Goal: Information Seeking & Learning: Find specific fact

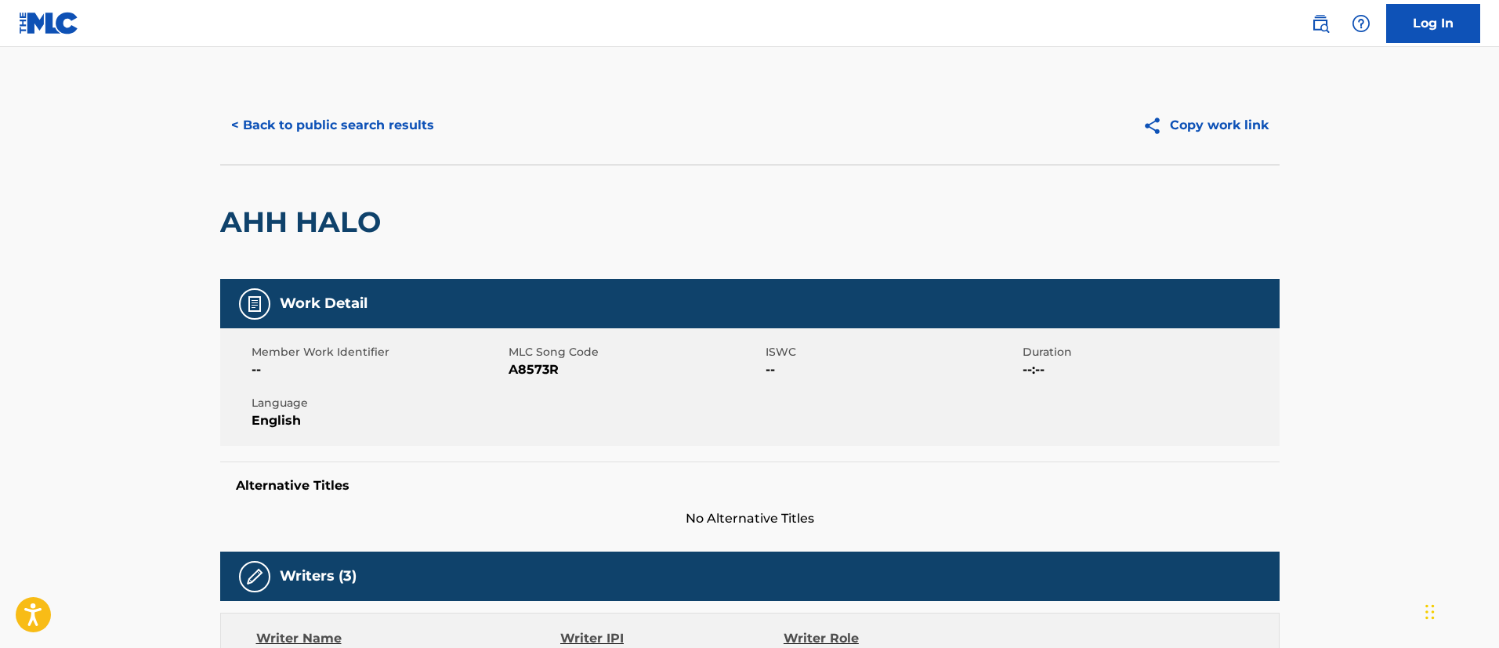
click at [335, 119] on button "< Back to public search results" at bounding box center [332, 125] width 225 height 39
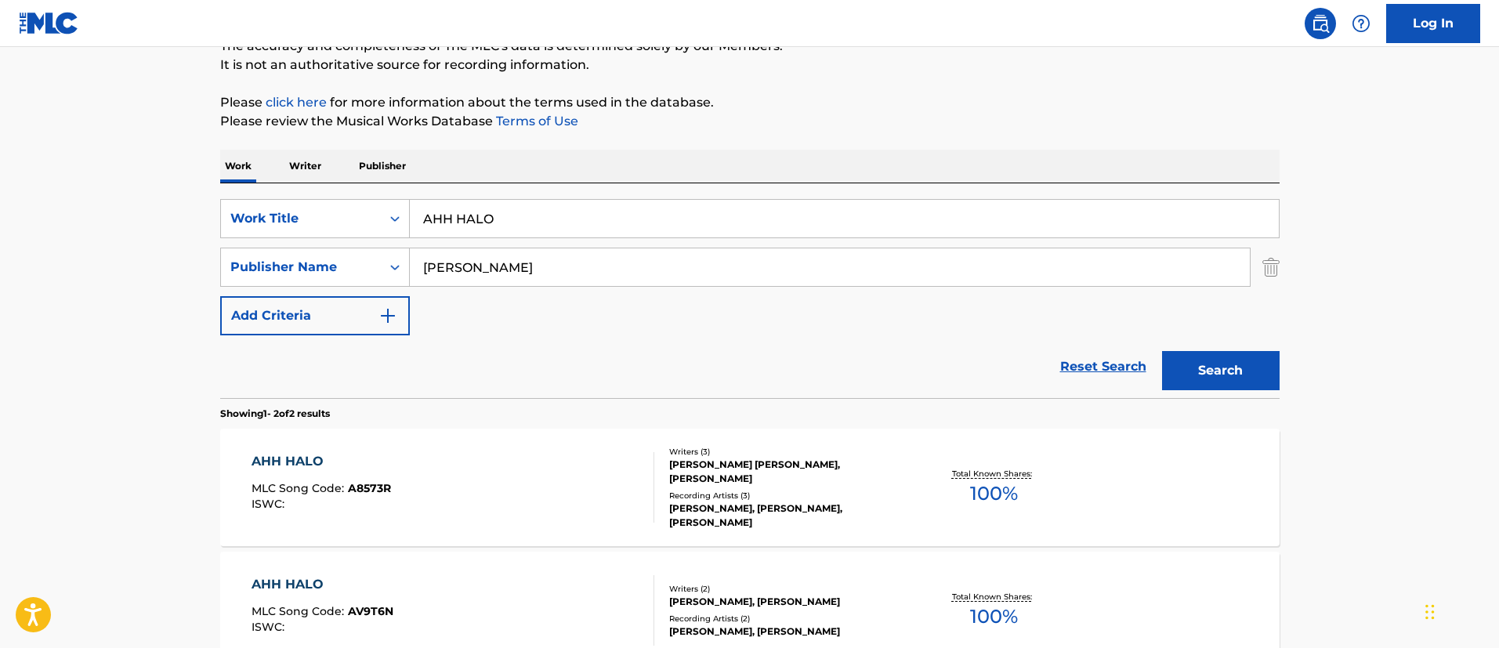
scroll to position [267, 0]
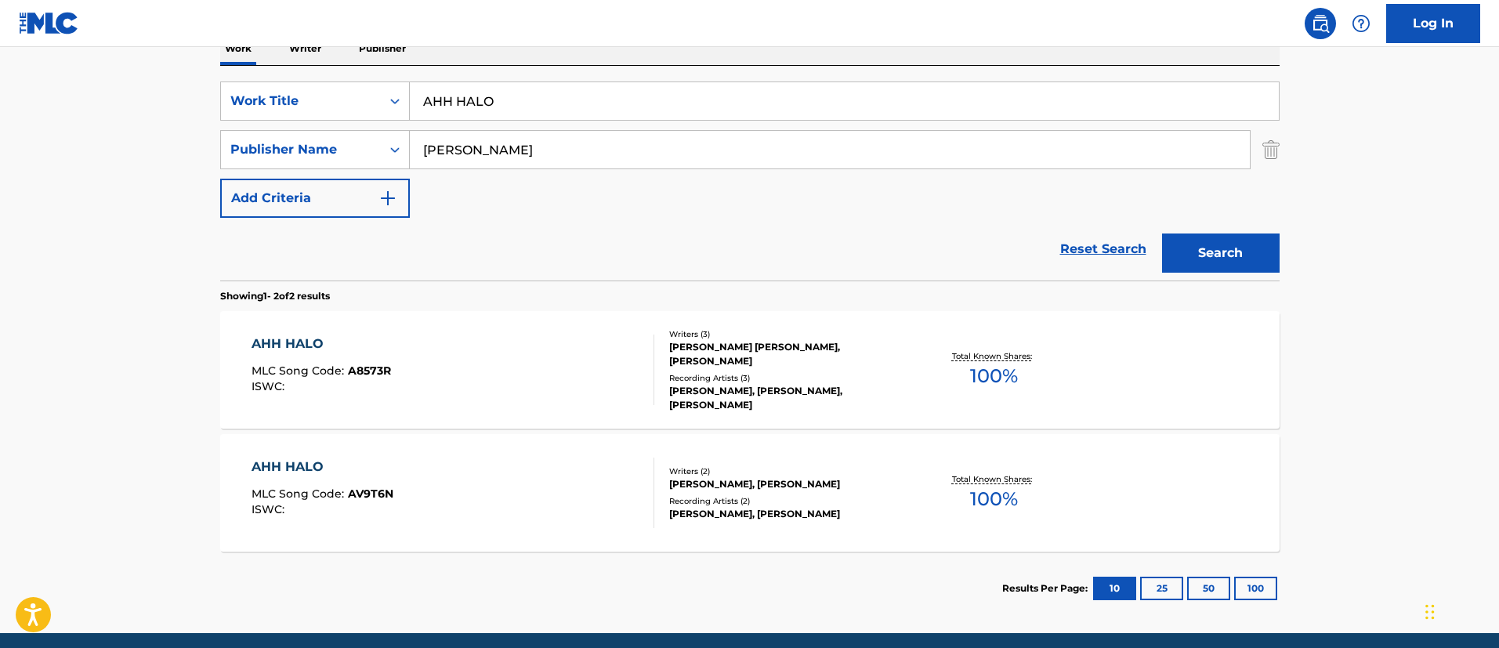
click at [312, 462] on div "AHH HALO" at bounding box center [323, 467] width 142 height 19
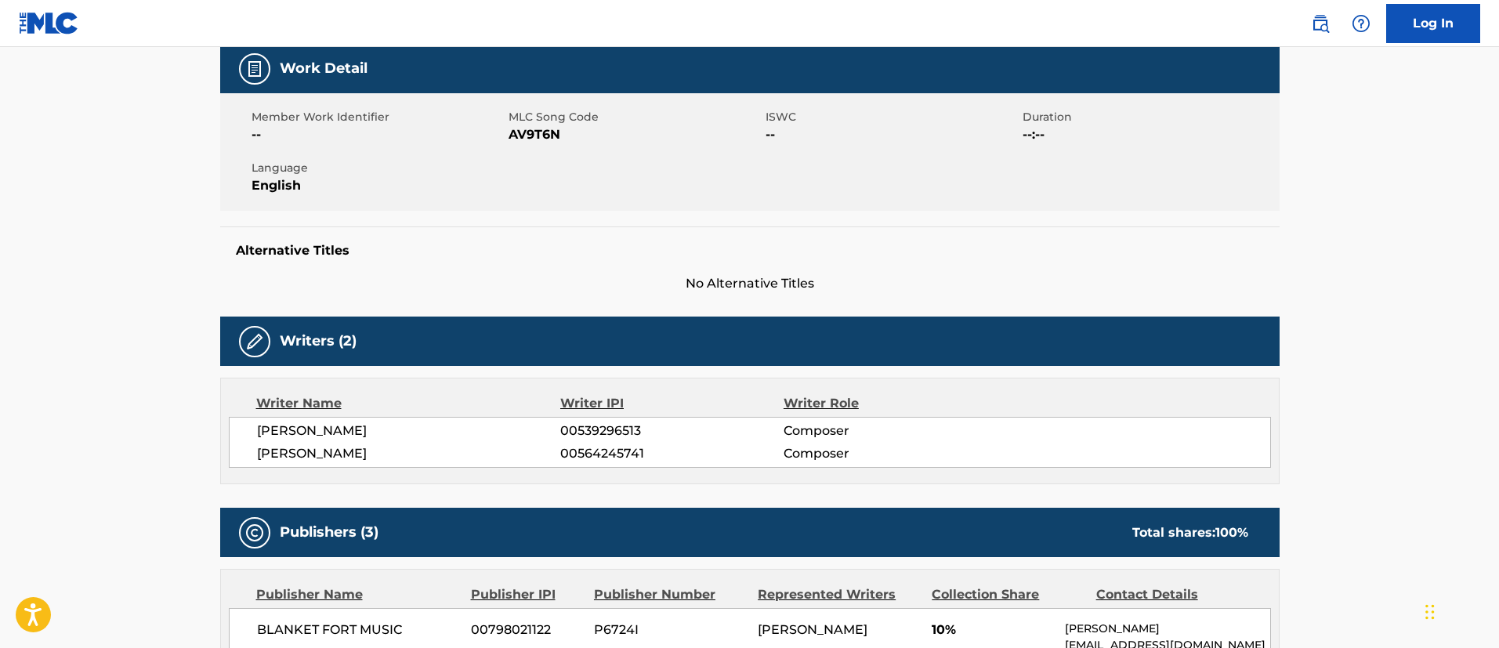
scroll to position [118, 0]
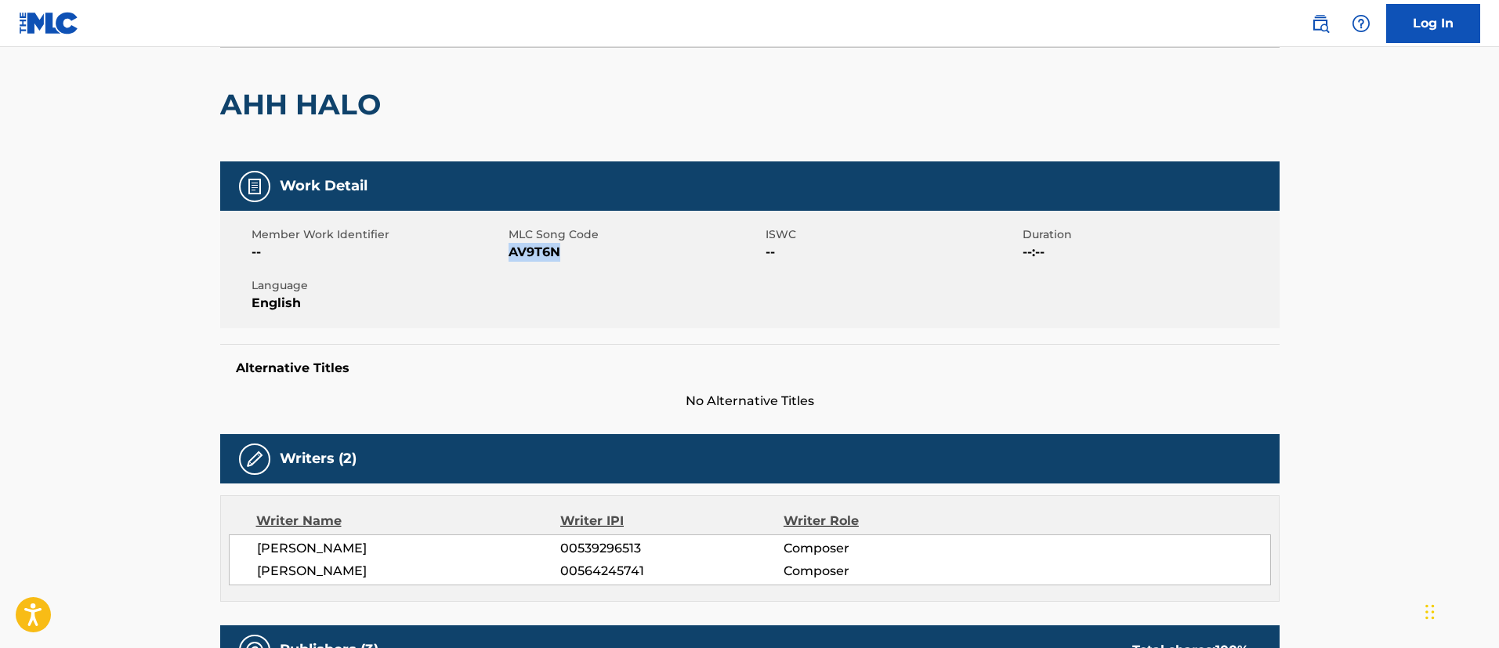
drag, startPoint x: 565, startPoint y: 249, endPoint x: 510, endPoint y: 255, distance: 55.2
click at [510, 255] on span "AV9T6N" at bounding box center [635, 252] width 253 height 19
copy span "AV9T6N"
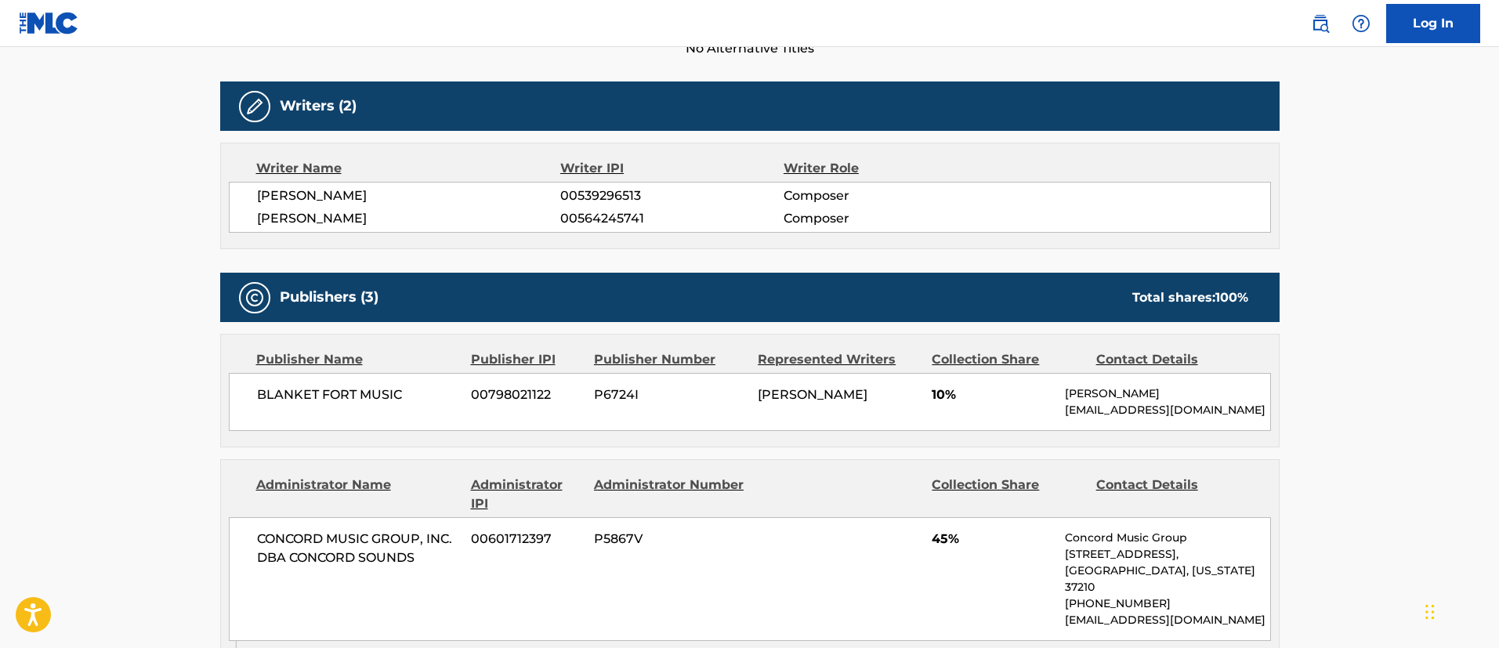
scroll to position [588, 0]
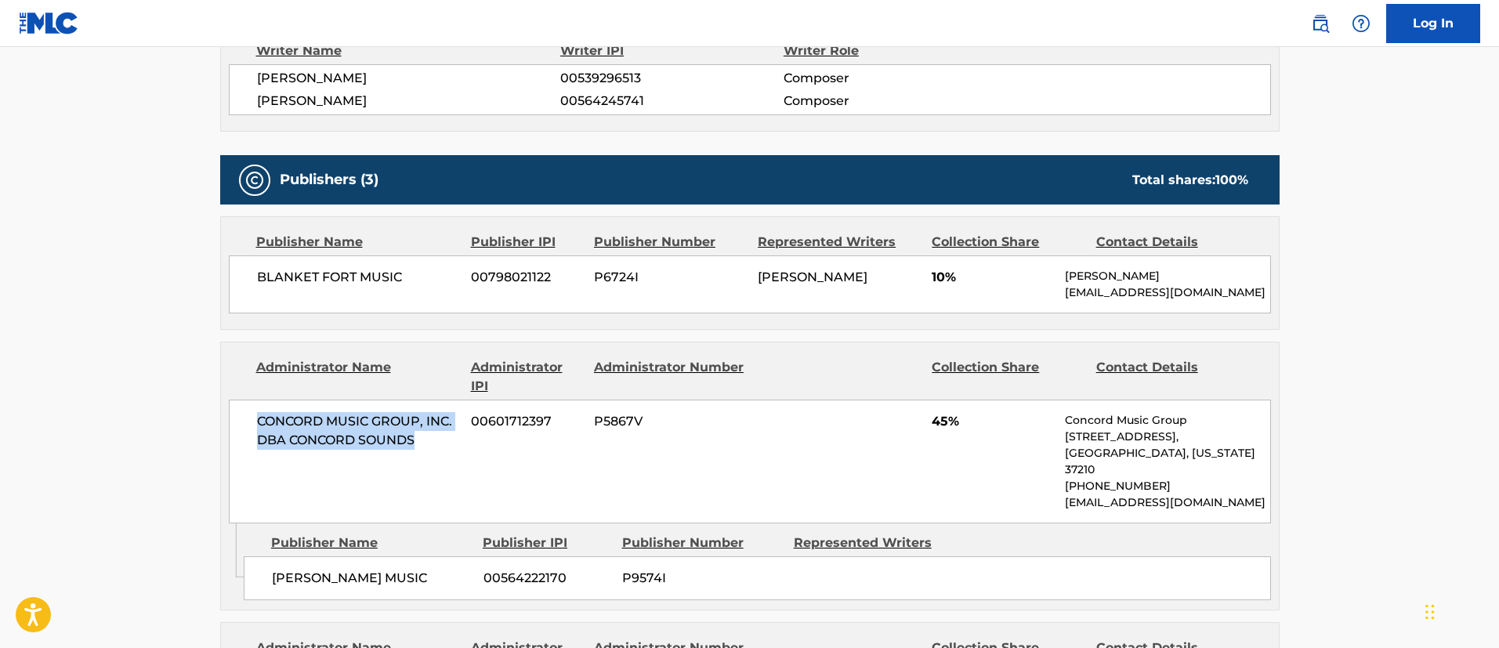
drag, startPoint x: 413, startPoint y: 442, endPoint x: 235, endPoint y: 418, distance: 179.5
click at [235, 418] on div "CONCORD MUSIC GROUP, INC. DBA CONCORD SOUNDS 00601712397 P5867V 45% Concord Mus…" at bounding box center [750, 462] width 1042 height 124
copy span "CONCORD MUSIC GROUP, INC. DBA CONCORD SOUNDS"
drag, startPoint x: 550, startPoint y: 421, endPoint x: 467, endPoint y: 418, distance: 83.1
click at [467, 418] on div "CONCORD MUSIC GROUP, INC. DBA CONCORD SOUNDS 00601712397 P5867V 45% Concord Mus…" at bounding box center [750, 462] width 1042 height 124
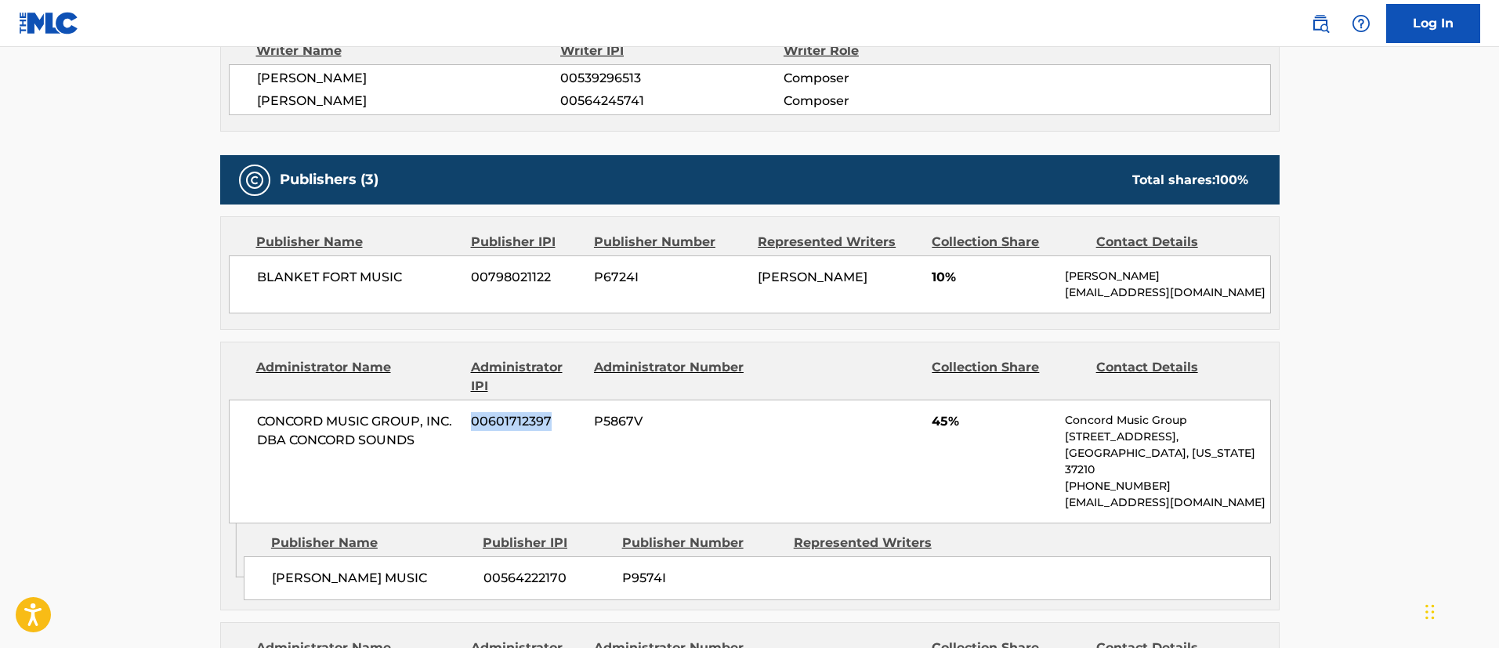
copy span "00601712397"
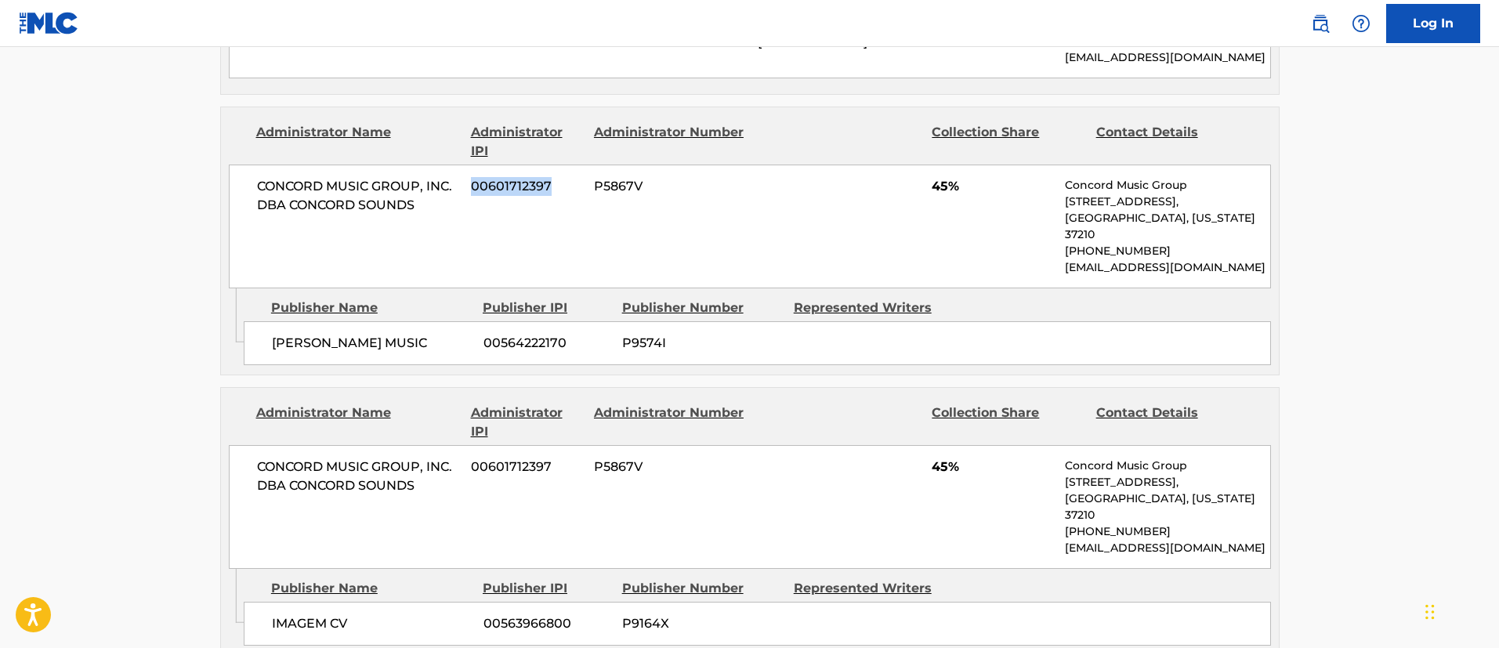
scroll to position [940, 0]
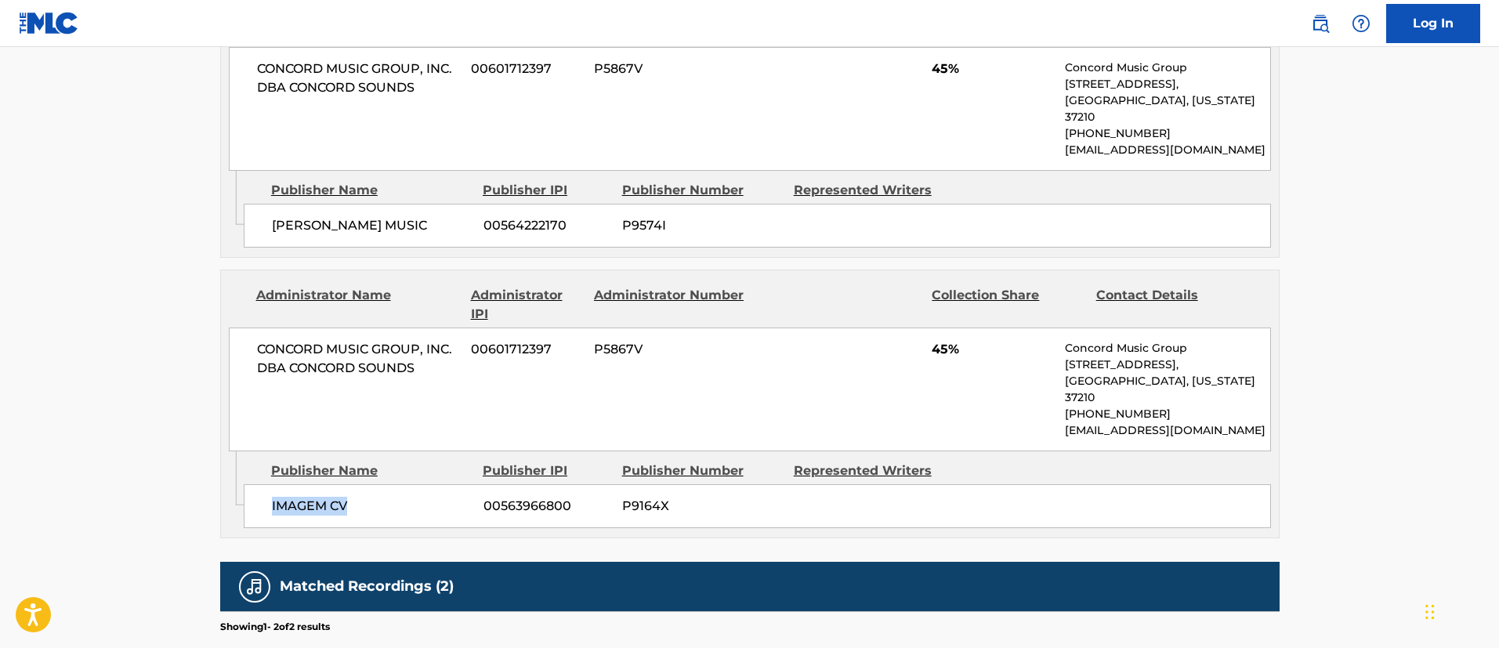
drag, startPoint x: 355, startPoint y: 472, endPoint x: 261, endPoint y: 468, distance: 94.1
click at [261, 484] on div "IMAGEM CV 00563966800 P9164X" at bounding box center [757, 506] width 1027 height 44
copy span "IMAGEM CV"
drag, startPoint x: 574, startPoint y: 473, endPoint x: 468, endPoint y: 482, distance: 107.0
click at [468, 484] on div "IMAGEM CV 00563966800 P9164X" at bounding box center [757, 506] width 1027 height 44
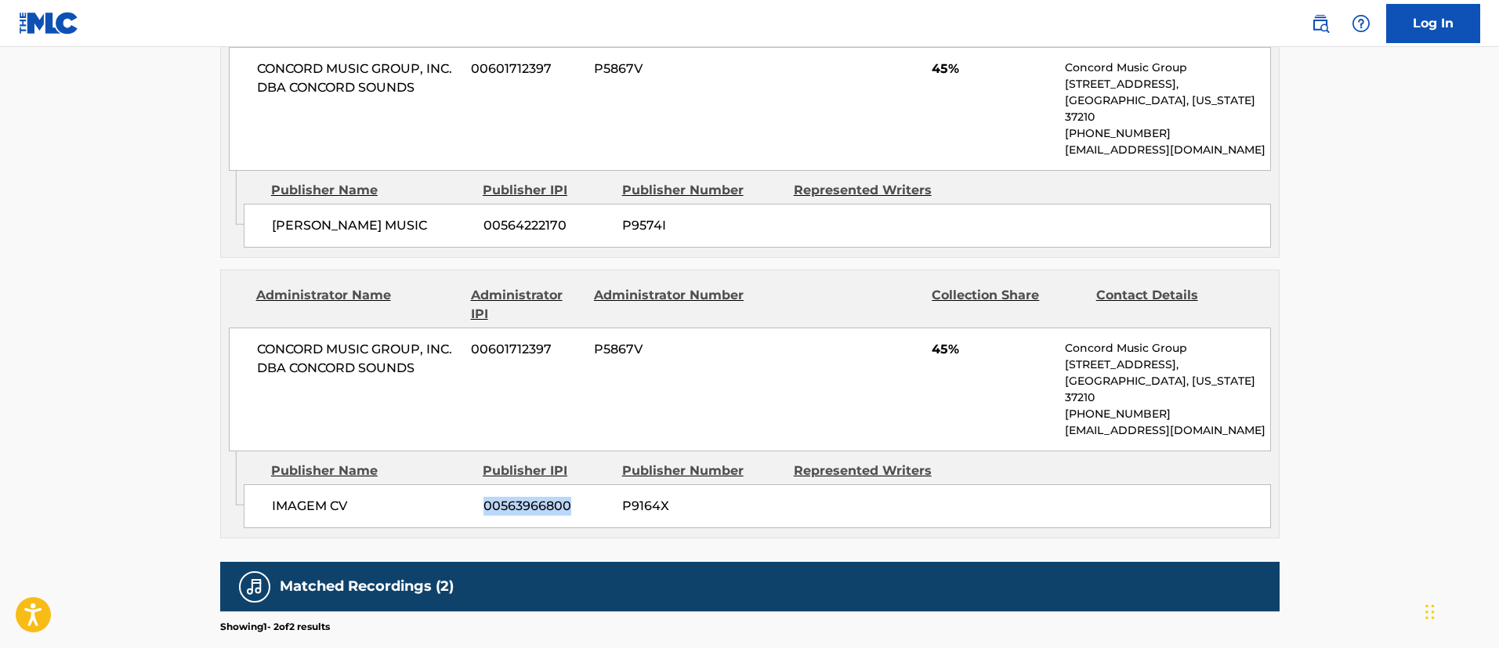
copy div "00563966800"
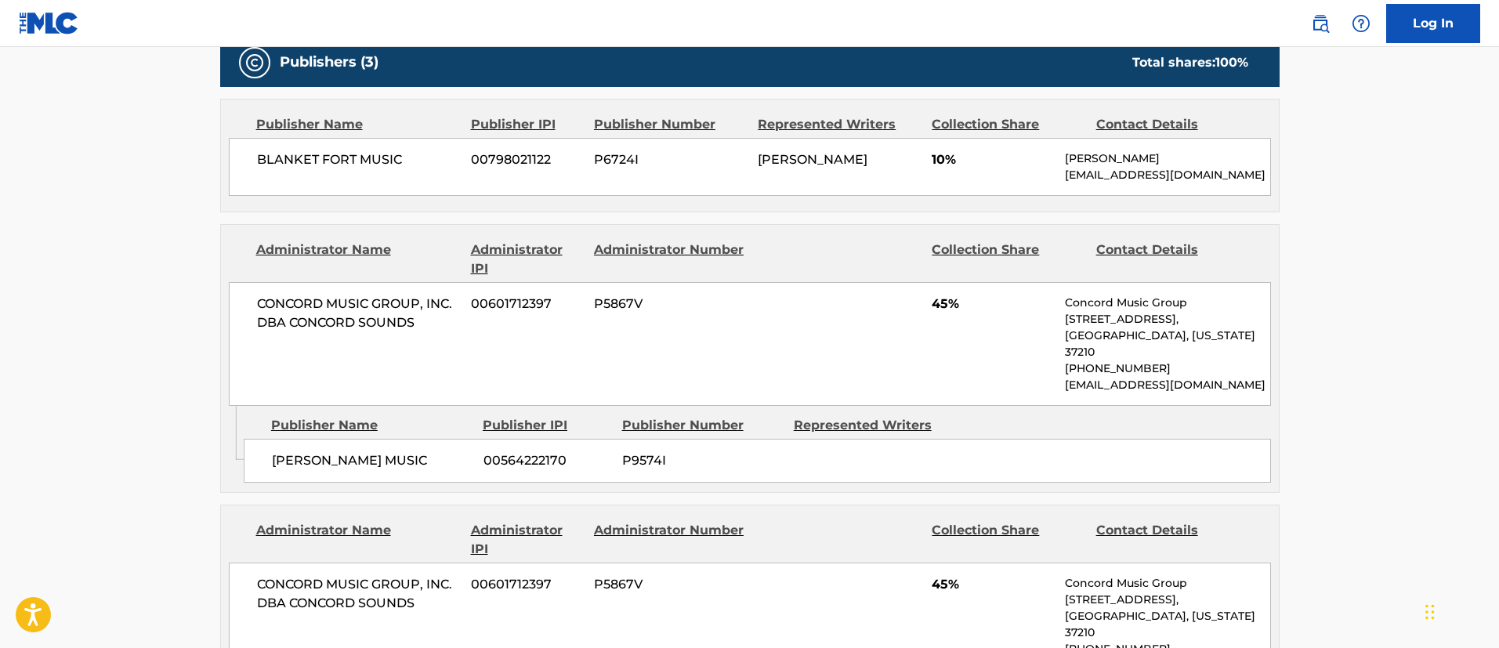
scroll to position [588, 0]
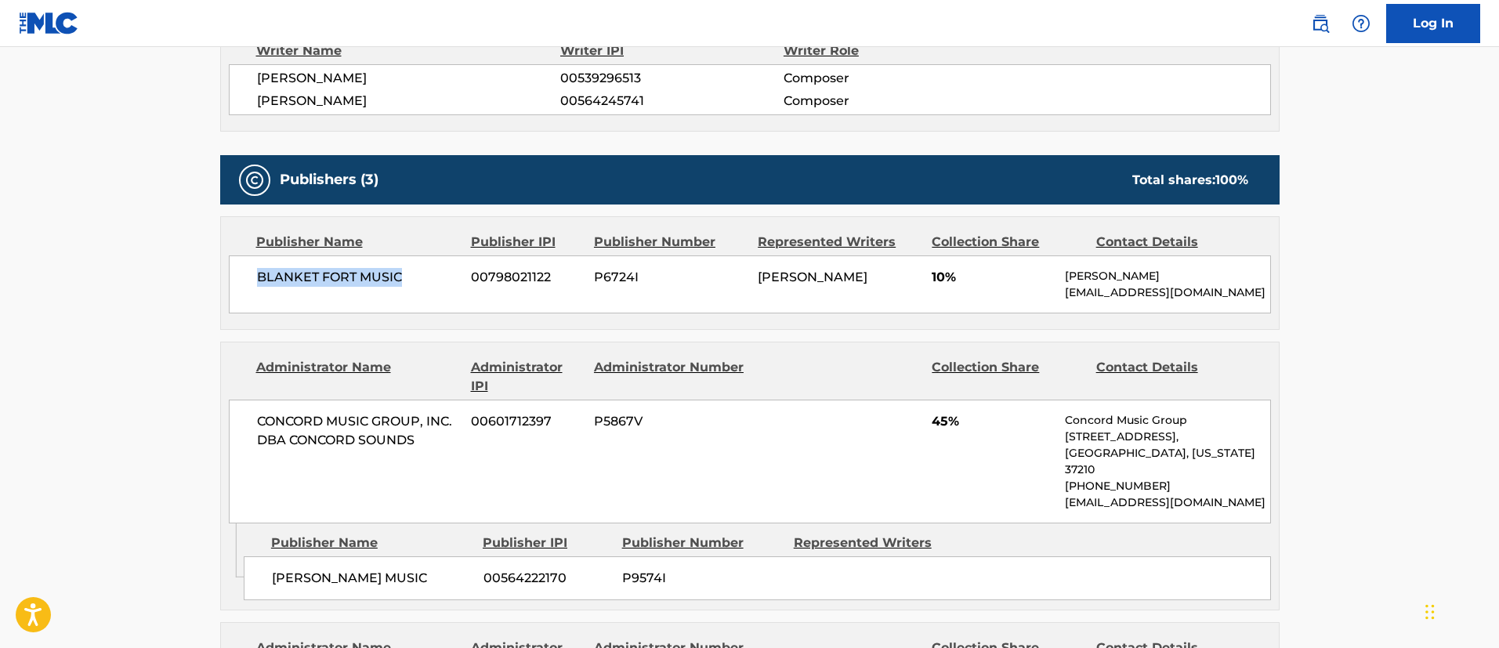
drag, startPoint x: 400, startPoint y: 279, endPoint x: 248, endPoint y: 276, distance: 152.1
click at [248, 276] on div "BLANKET FORT MUSIC 00798021122 P6724I [PERSON_NAME] 10% [PERSON_NAME] [EMAIL_AD…" at bounding box center [750, 284] width 1042 height 58
copy span "BLANKET FORT MUSIC"
drag, startPoint x: 555, startPoint y: 277, endPoint x: 475, endPoint y: 271, distance: 80.2
click at [475, 271] on span "00798021122" at bounding box center [526, 277] width 111 height 19
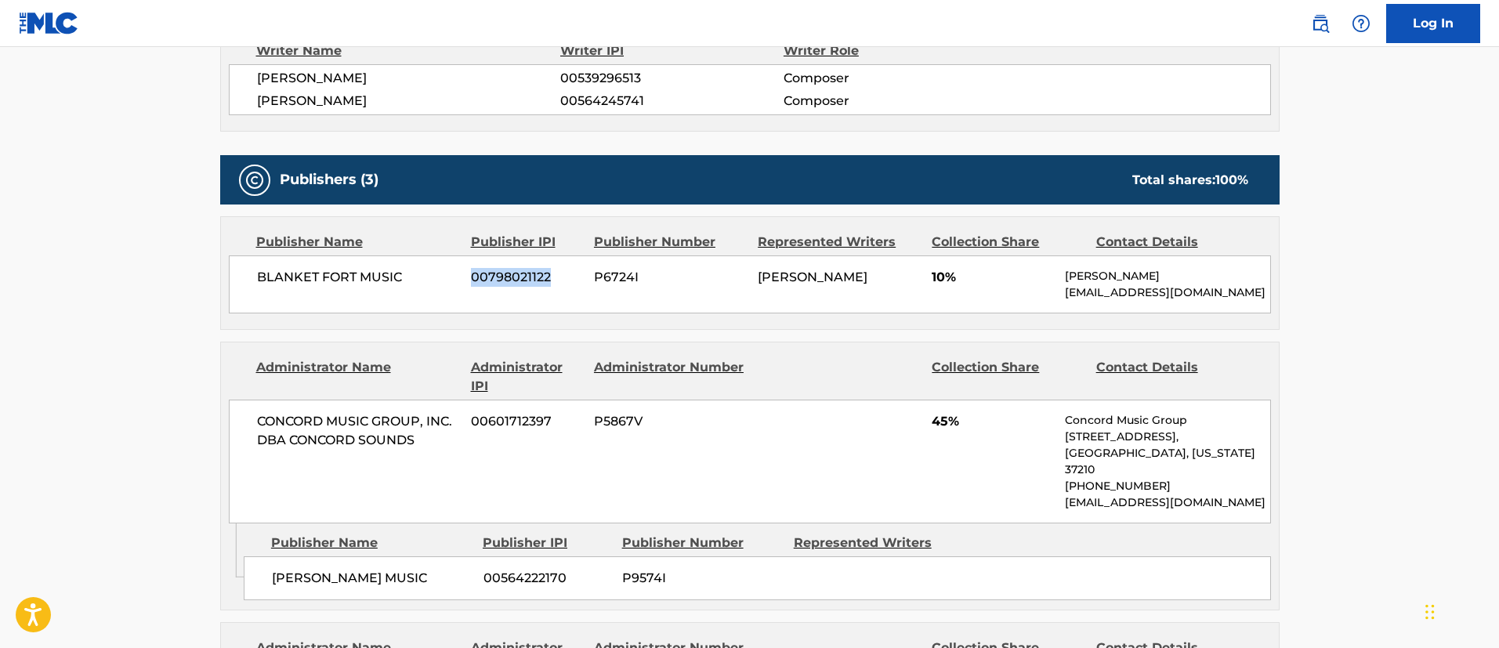
copy span "00798021122"
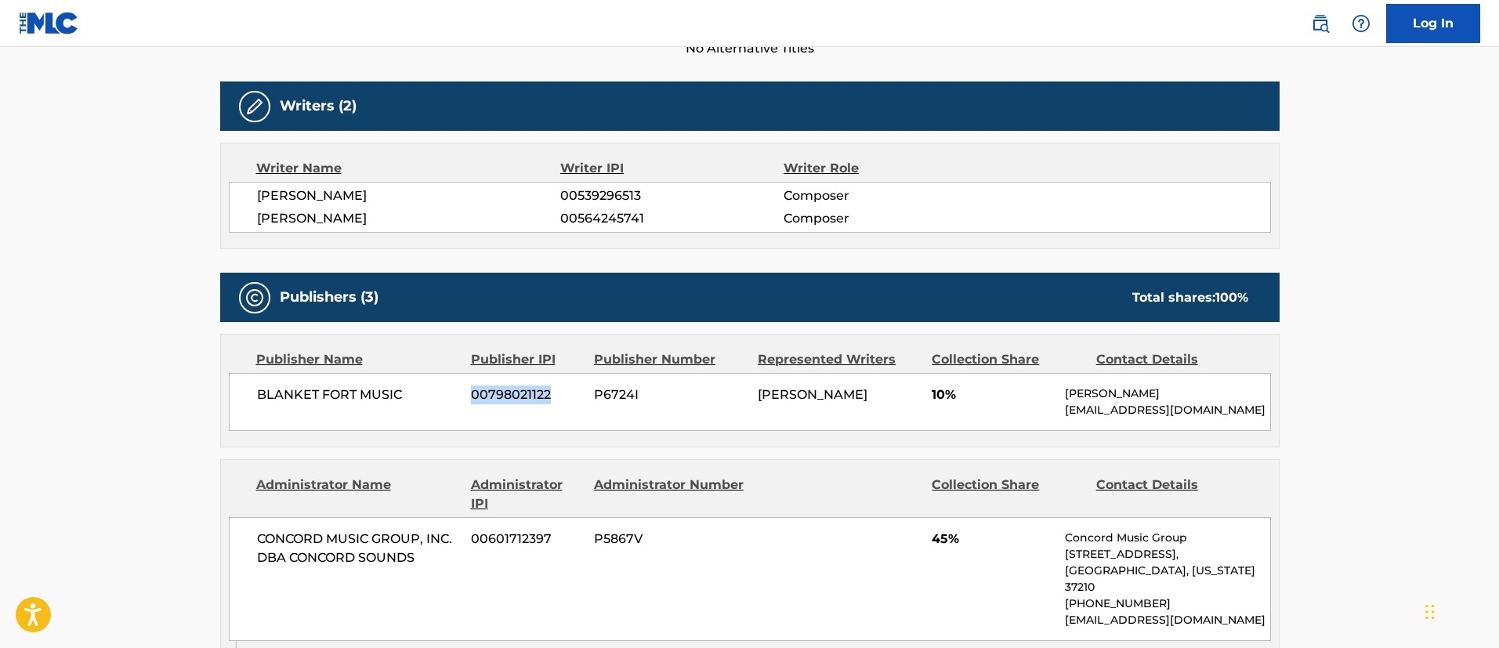
scroll to position [353, 0]
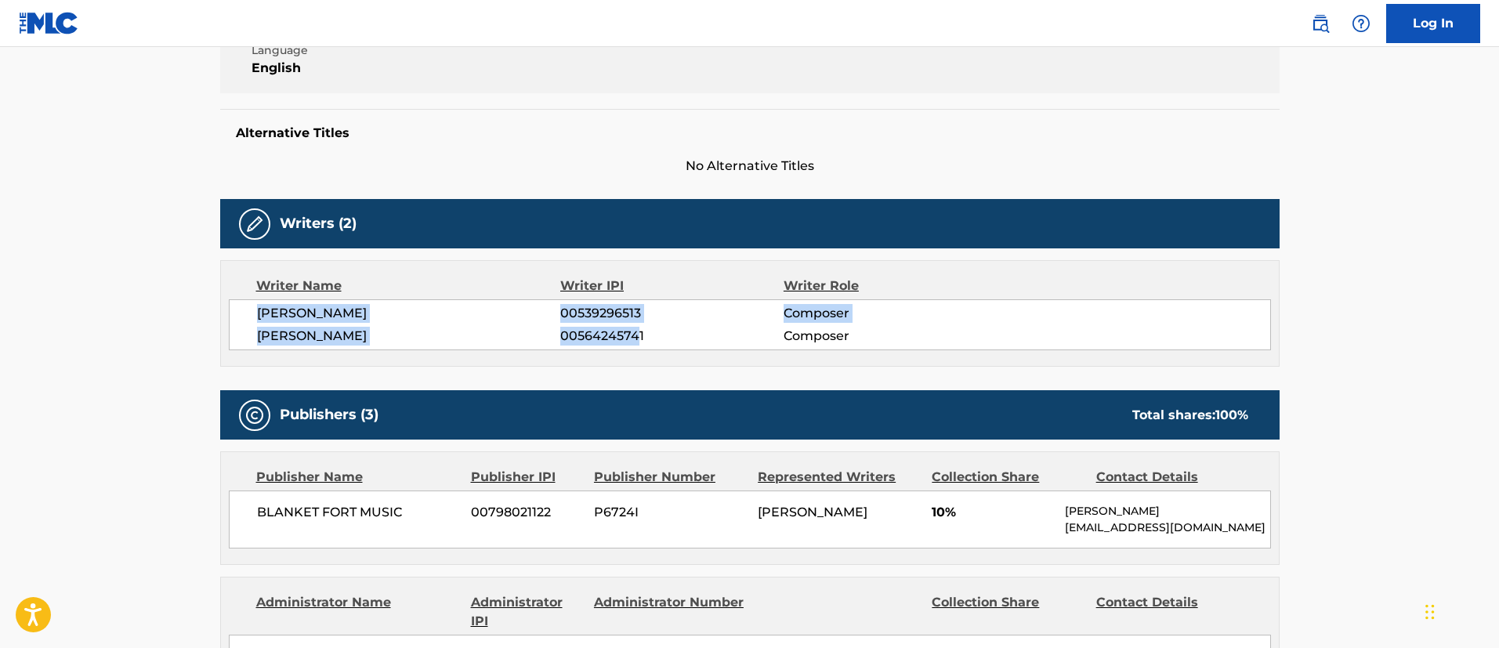
drag, startPoint x: 255, startPoint y: 310, endPoint x: 636, endPoint y: 337, distance: 381.8
click at [636, 337] on div "[PERSON_NAME] 00539296513 Composer [PERSON_NAME] 00564245741 Composer" at bounding box center [750, 324] width 1042 height 51
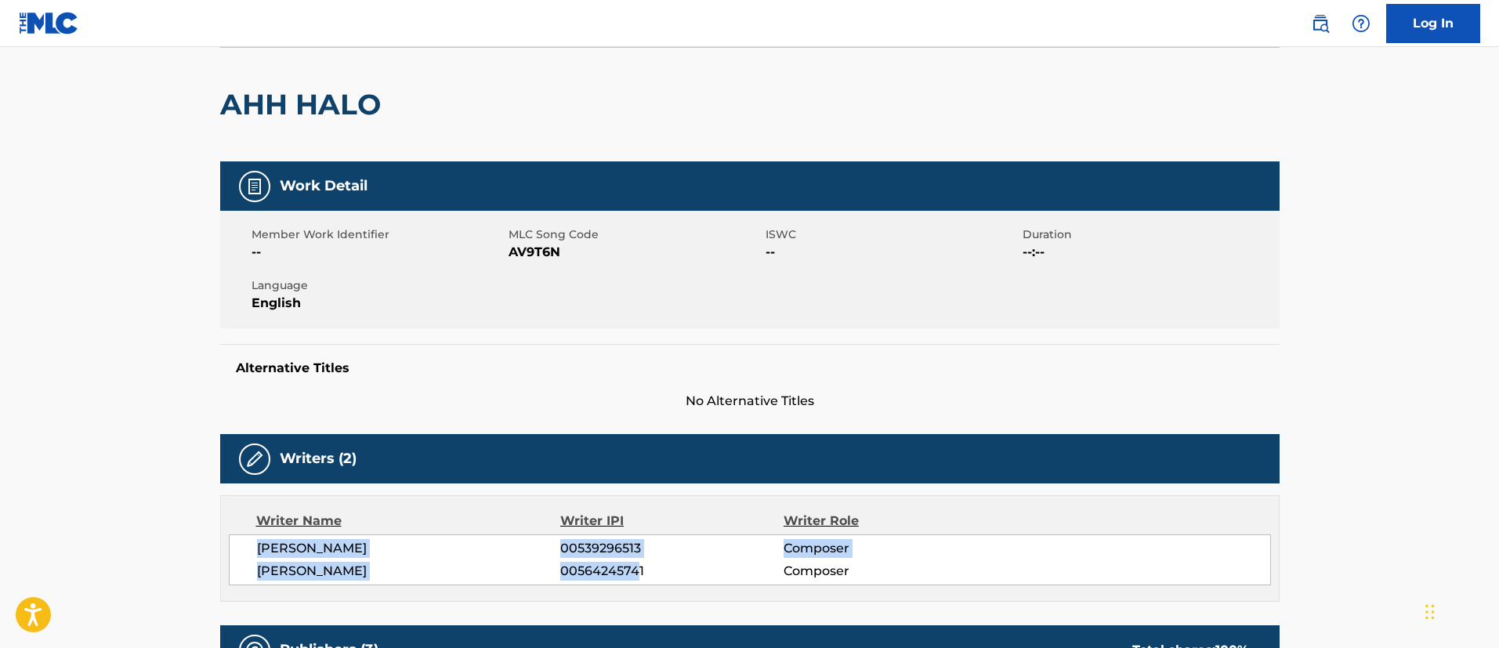
scroll to position [0, 0]
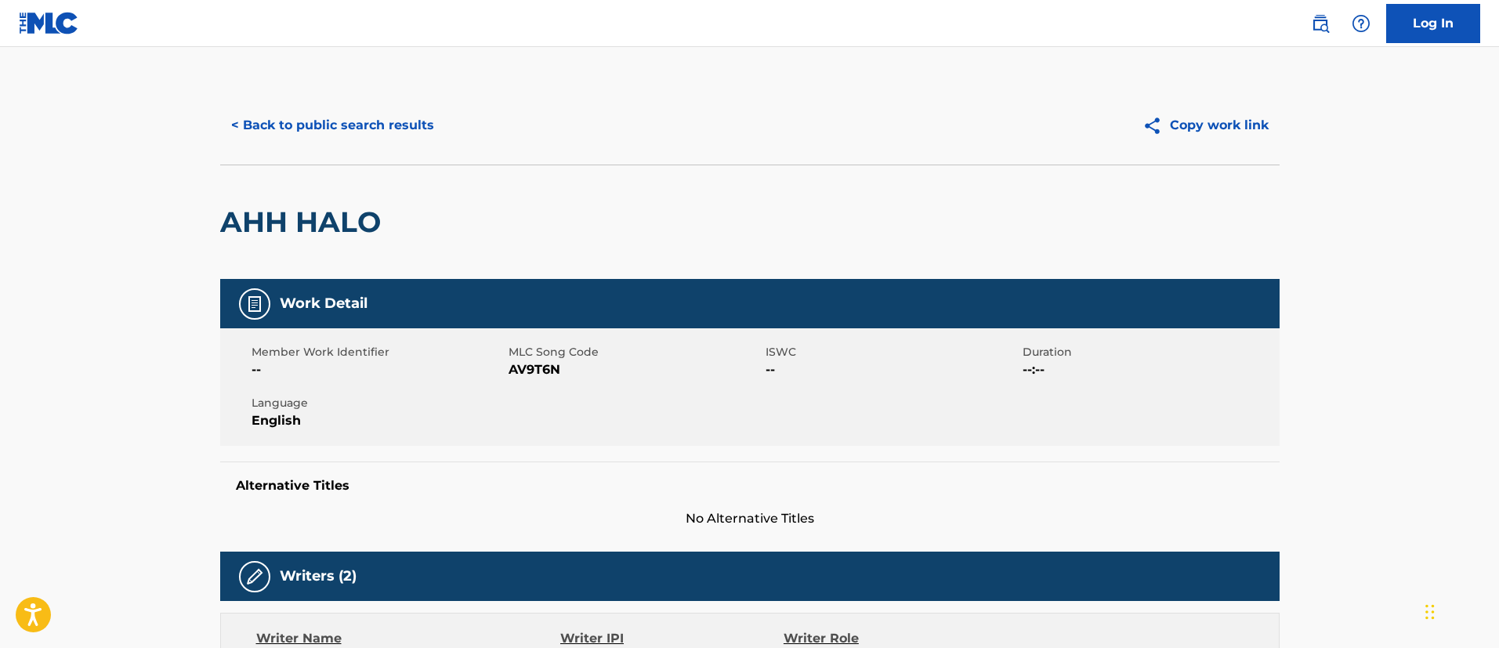
click at [336, 116] on button "< Back to public search results" at bounding box center [332, 125] width 225 height 39
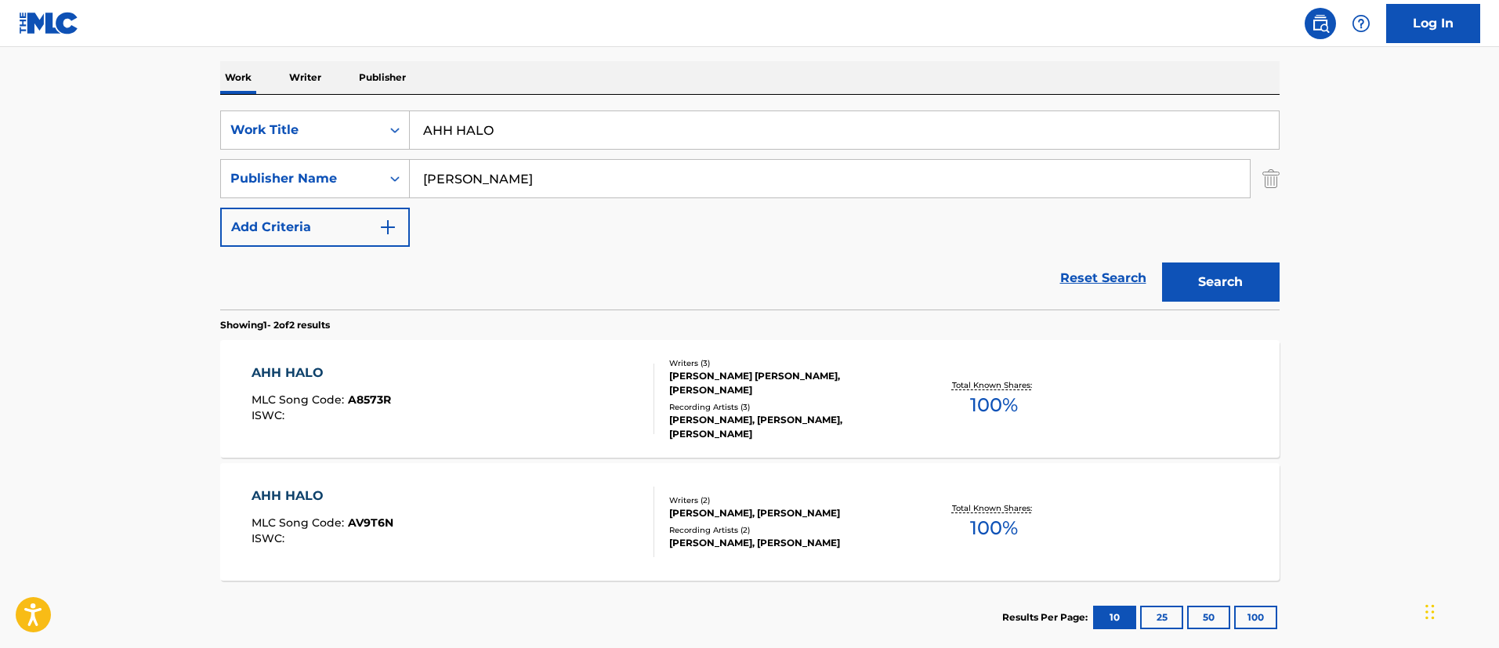
drag, startPoint x: 524, startPoint y: 129, endPoint x: 428, endPoint y: 139, distance: 96.8
click at [428, 139] on input "AHH HALO" at bounding box center [844, 130] width 869 height 38
type input "A"
paste input "AMERICAN DREAMS"
type input "AMERICAN DREAMS"
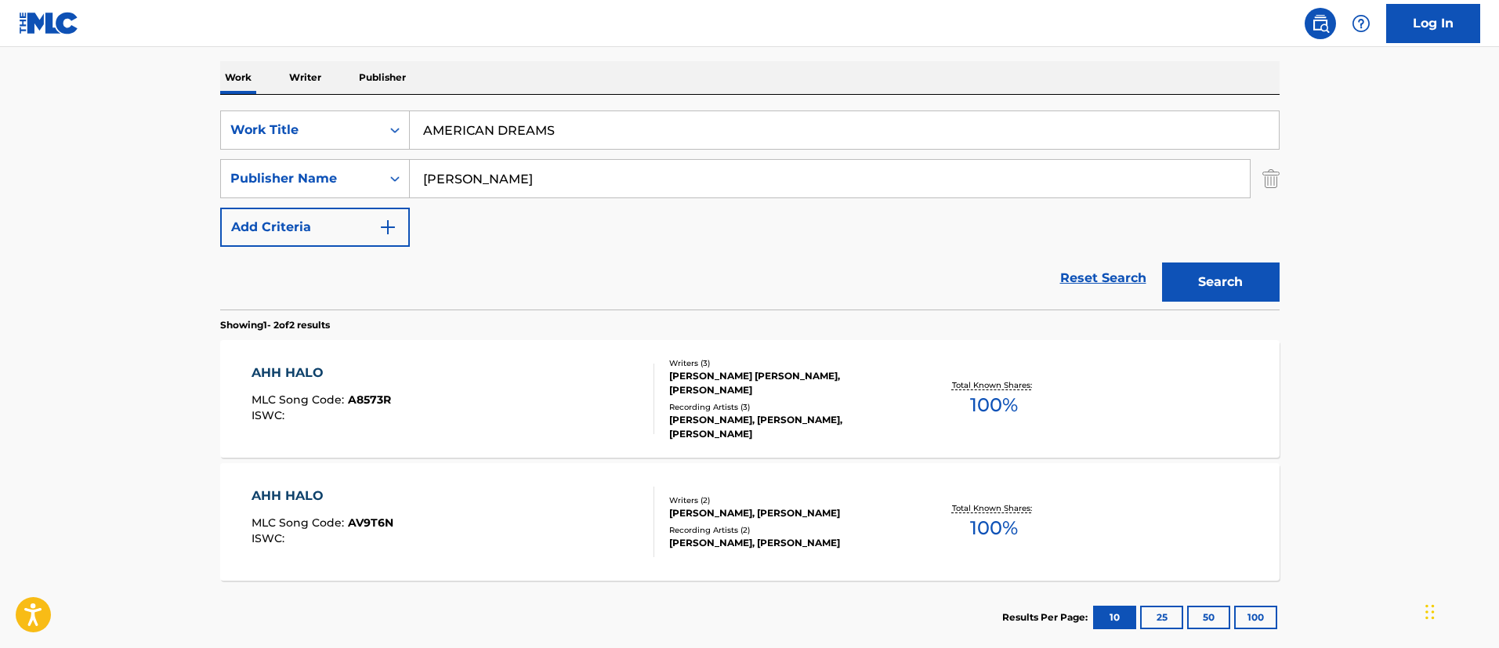
click at [1162, 263] on button "Search" at bounding box center [1221, 282] width 118 height 39
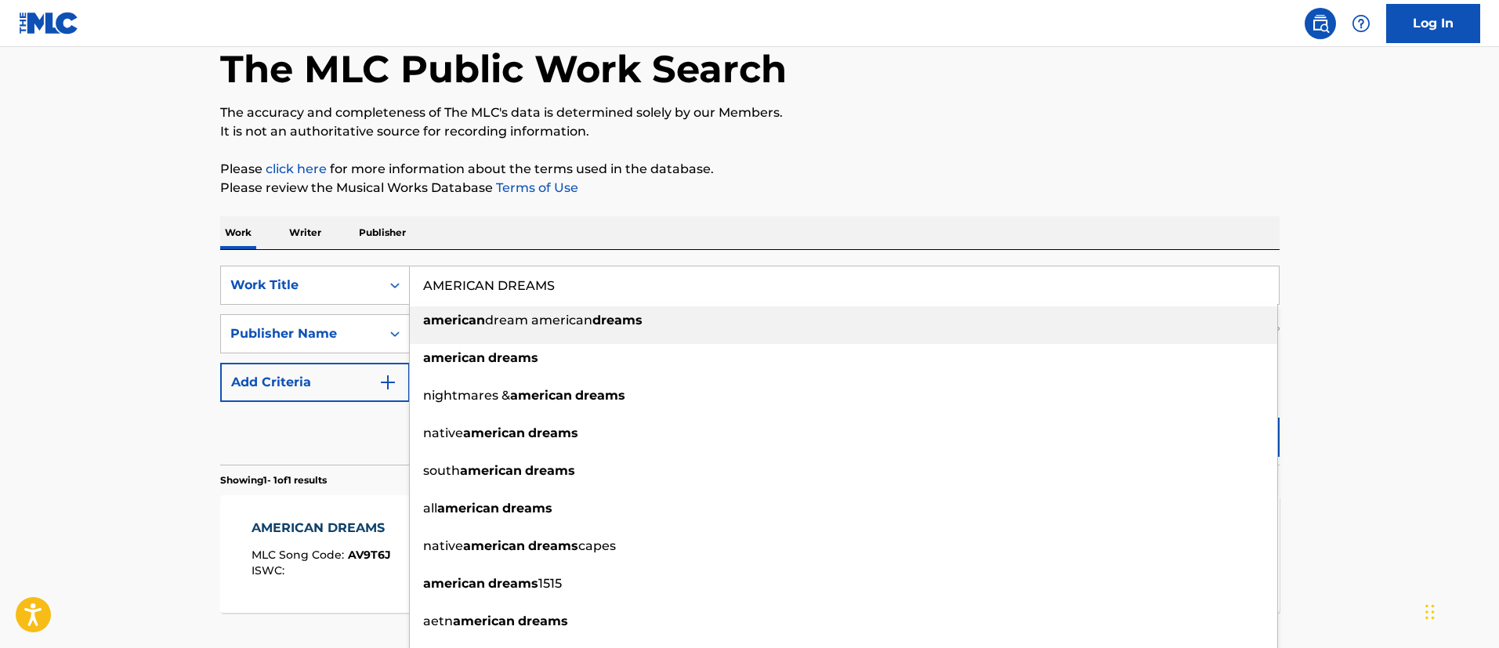
click at [1408, 299] on main "The MLC Public Work Search The accuracy and completeness of The MLC's data is d…" at bounding box center [749, 329] width 1499 height 730
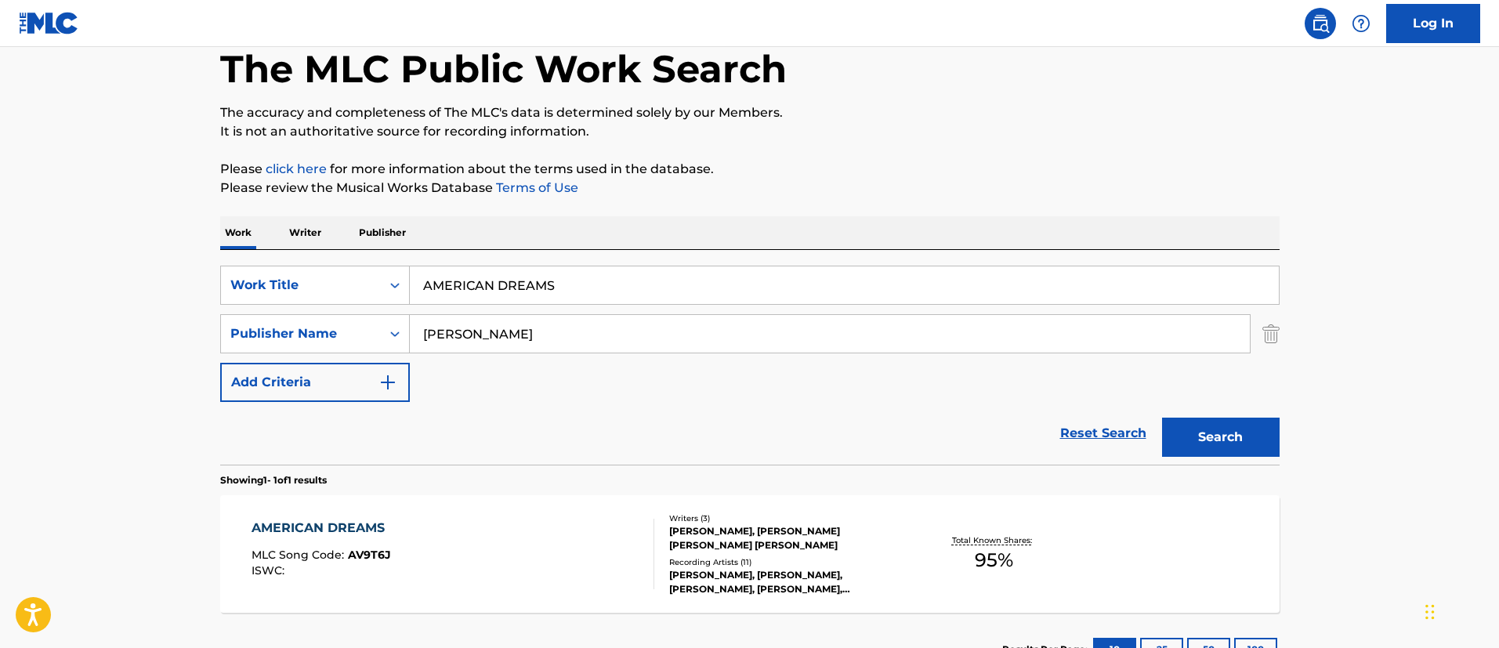
click at [357, 531] on div "AMERICAN DREAMS" at bounding box center [322, 528] width 141 height 19
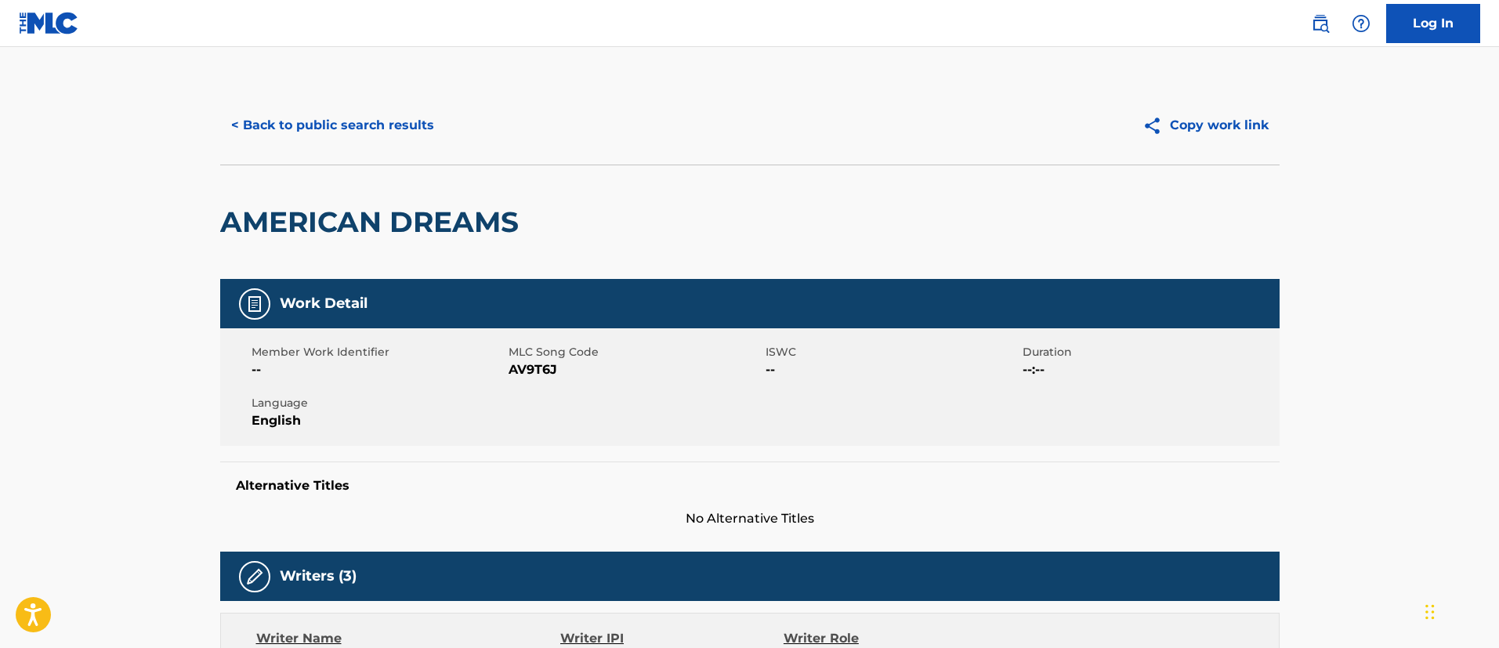
click at [352, 117] on button "< Back to public search results" at bounding box center [332, 125] width 225 height 39
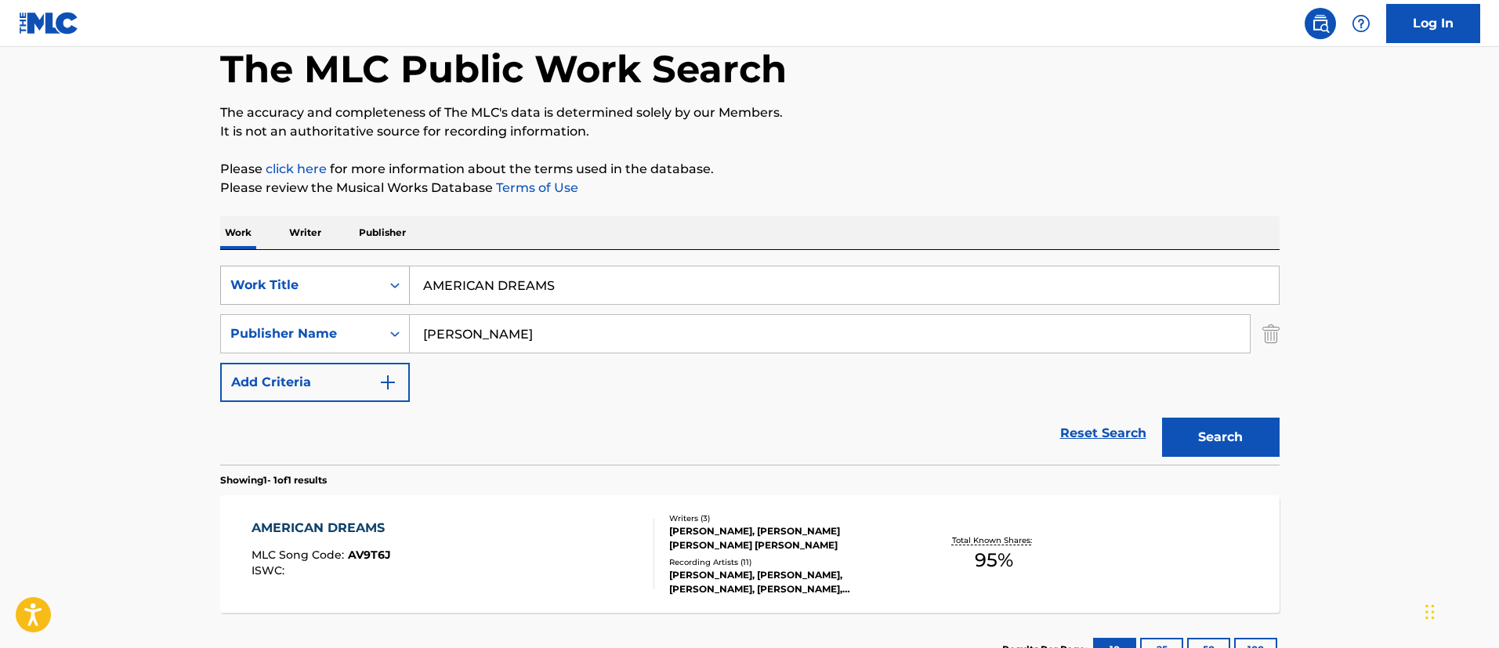
drag, startPoint x: 583, startPoint y: 286, endPoint x: 386, endPoint y: 279, distance: 196.8
click at [386, 279] on div "SearchWithCriteria42b4dc78-831f-4f14-a1e7-7396c06476a8 Work Title AMERICAN DREA…" at bounding box center [749, 285] width 1059 height 39
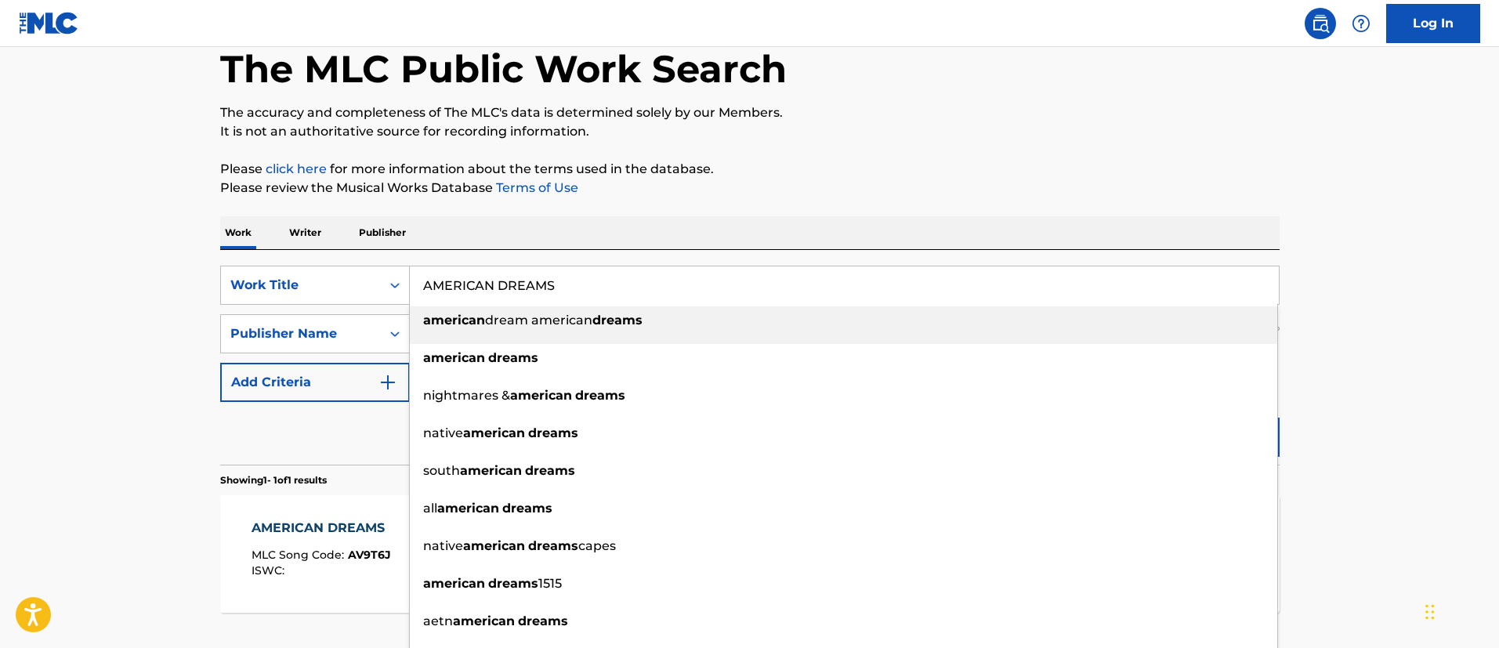
paste input "HH HALO"
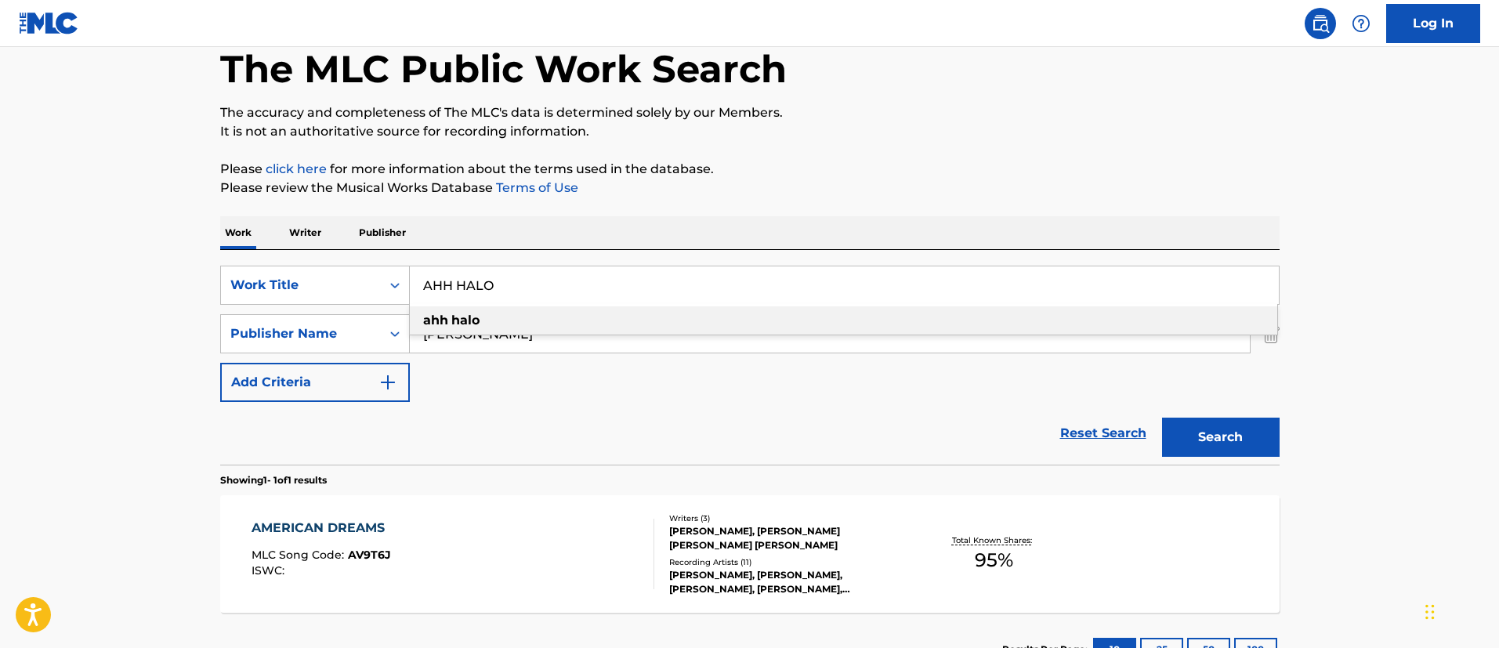
click at [1336, 437] on main "The MLC Public Work Search The accuracy and completeness of The MLC's data is d…" at bounding box center [749, 329] width 1499 height 730
click at [1226, 445] on button "Search" at bounding box center [1221, 437] width 118 height 39
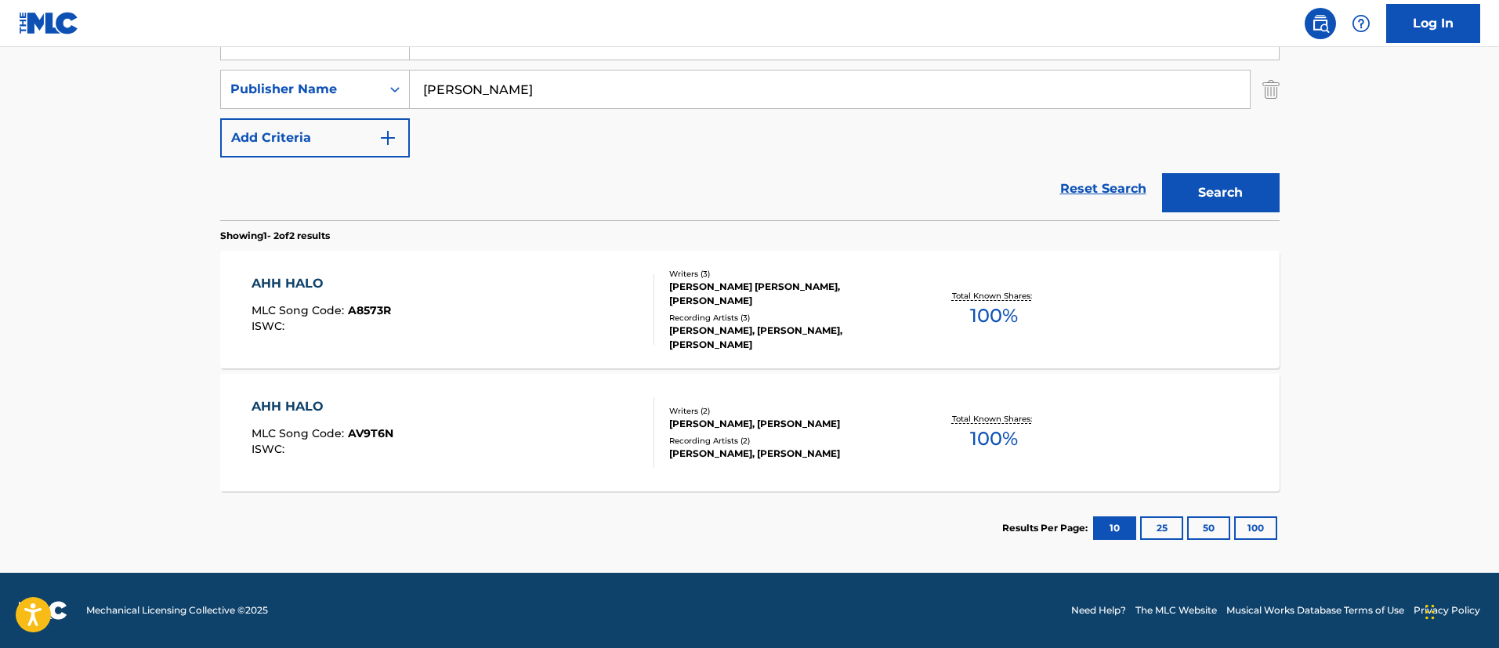
scroll to position [92, 0]
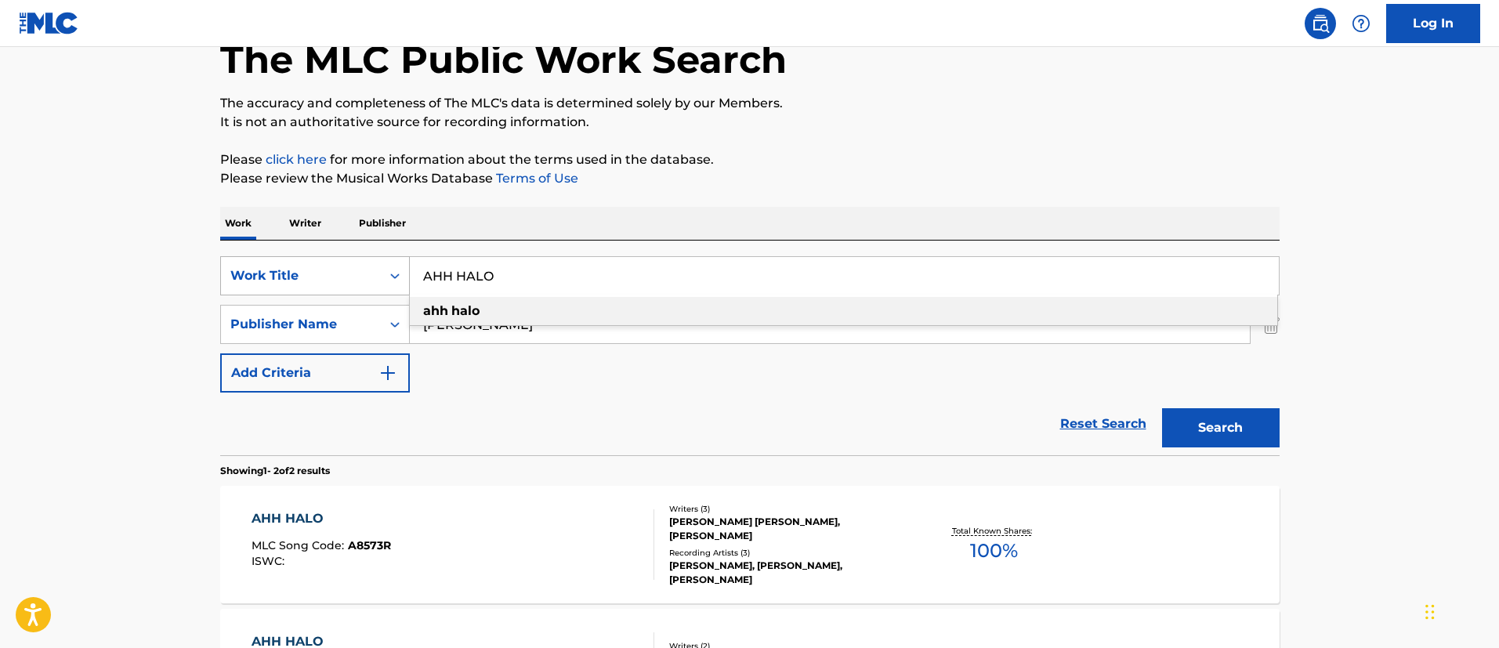
drag, startPoint x: 507, startPoint y: 270, endPoint x: 386, endPoint y: 269, distance: 120.7
click at [386, 269] on div "SearchWithCriteria42b4dc78-831f-4f14-a1e7-7396c06476a8 Work Title AHH HALO ahh …" at bounding box center [749, 275] width 1059 height 39
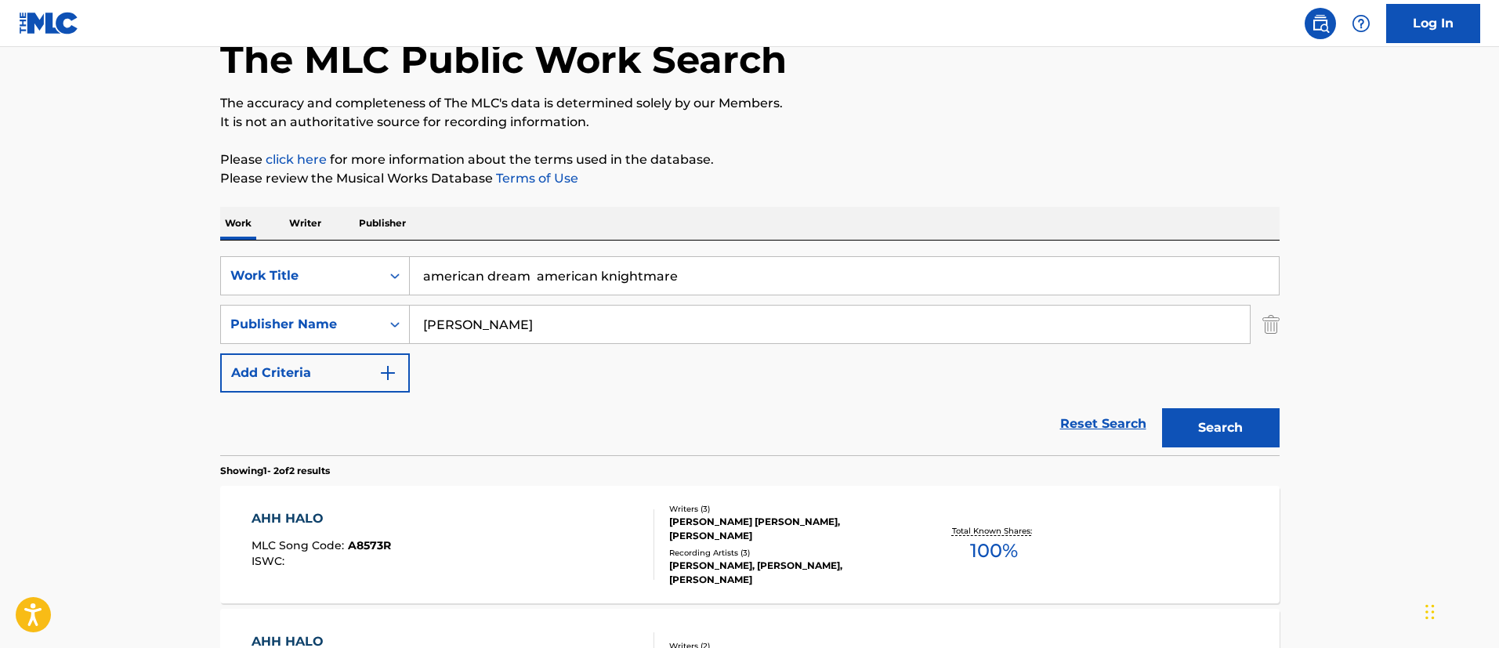
scroll to position [210, 0]
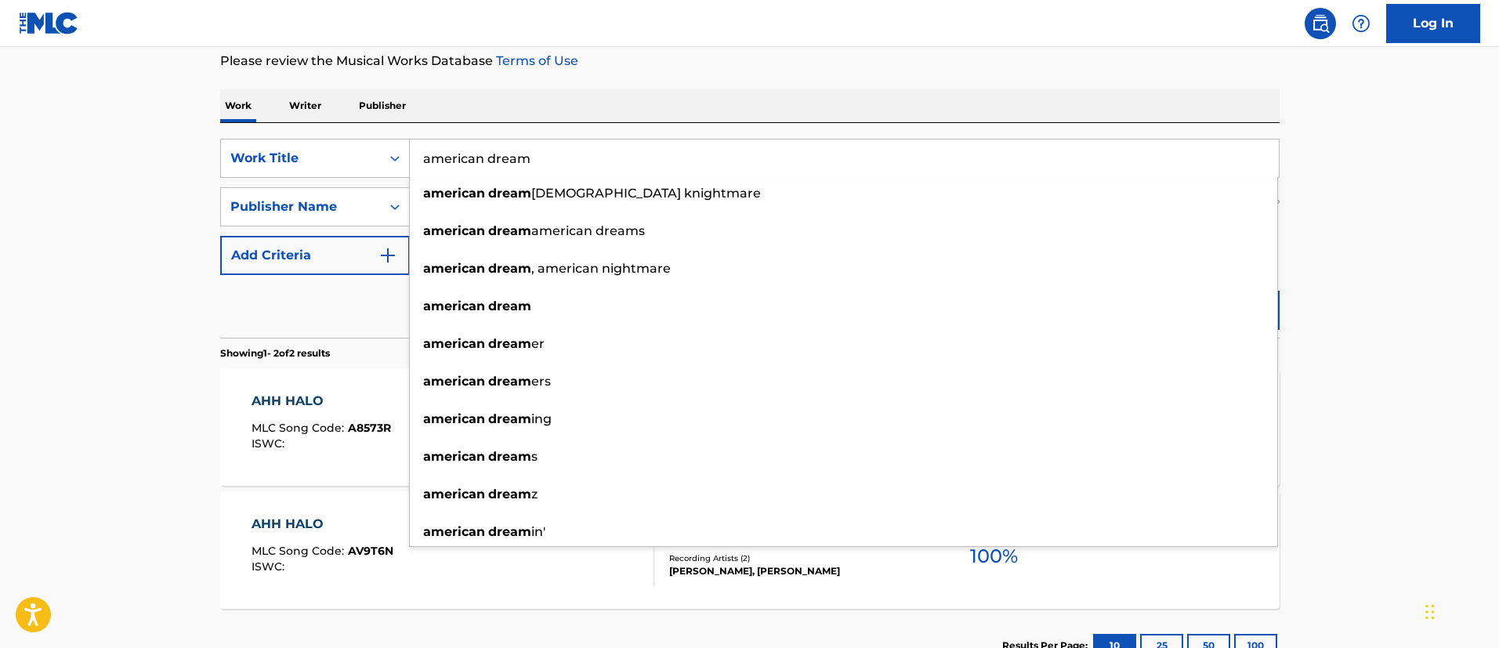
type input "american dream"
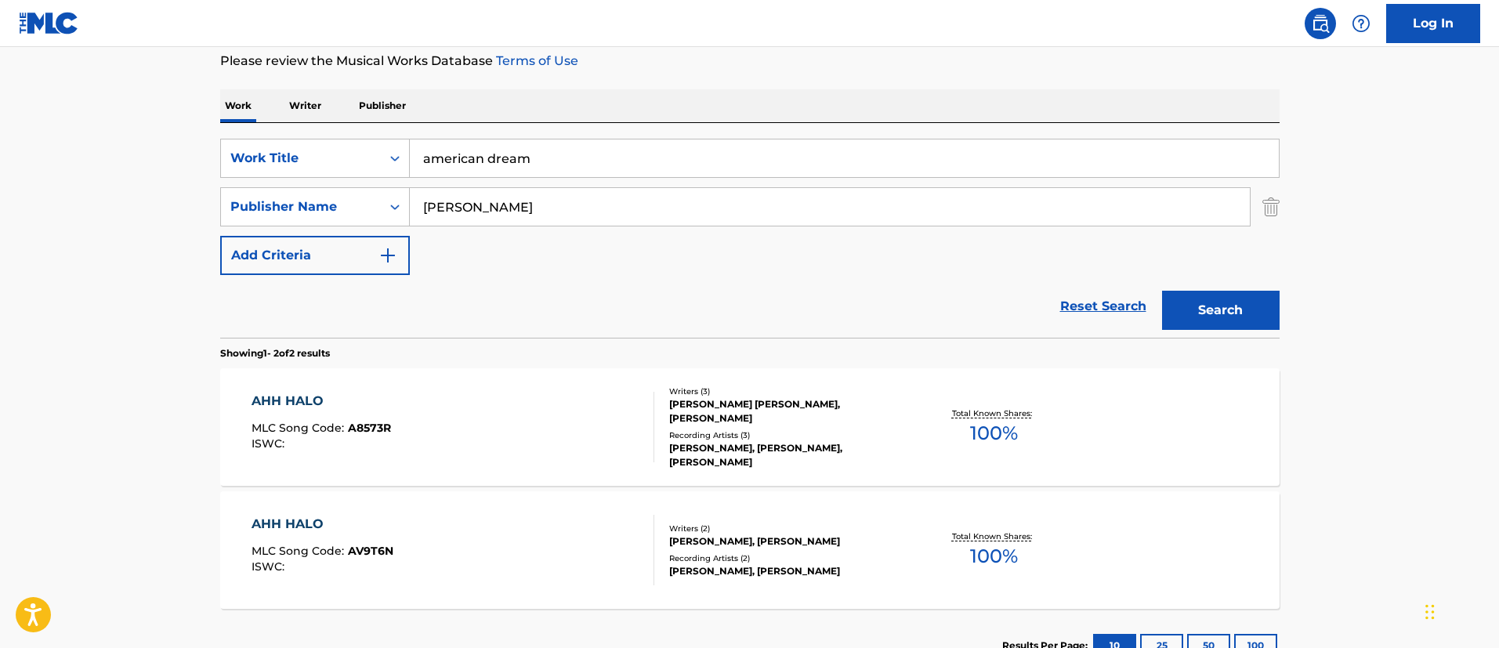
click at [1359, 330] on main "The MLC Public Work Search The accuracy and completeness of The MLC's data is d…" at bounding box center [749, 263] width 1499 height 853
click at [1263, 310] on button "Search" at bounding box center [1221, 310] width 118 height 39
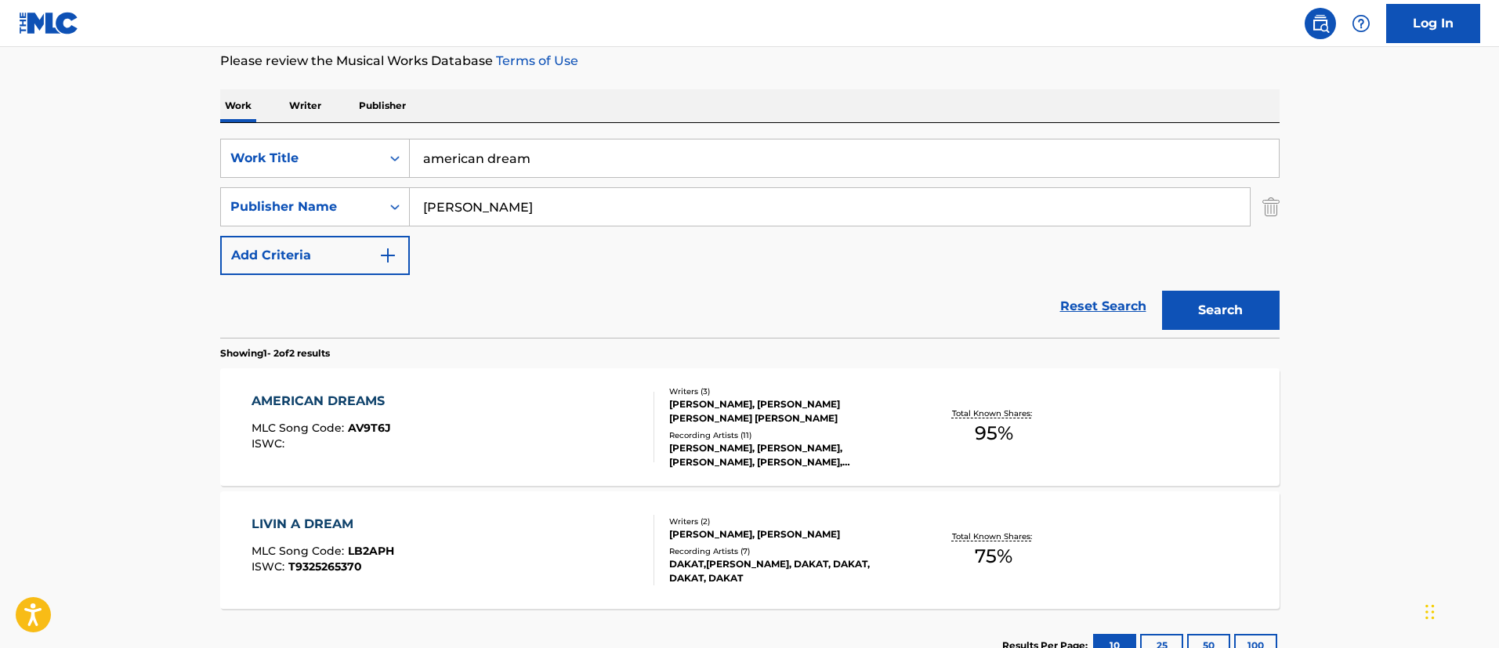
click at [360, 406] on div "AMERICAN DREAMS" at bounding box center [322, 401] width 141 height 19
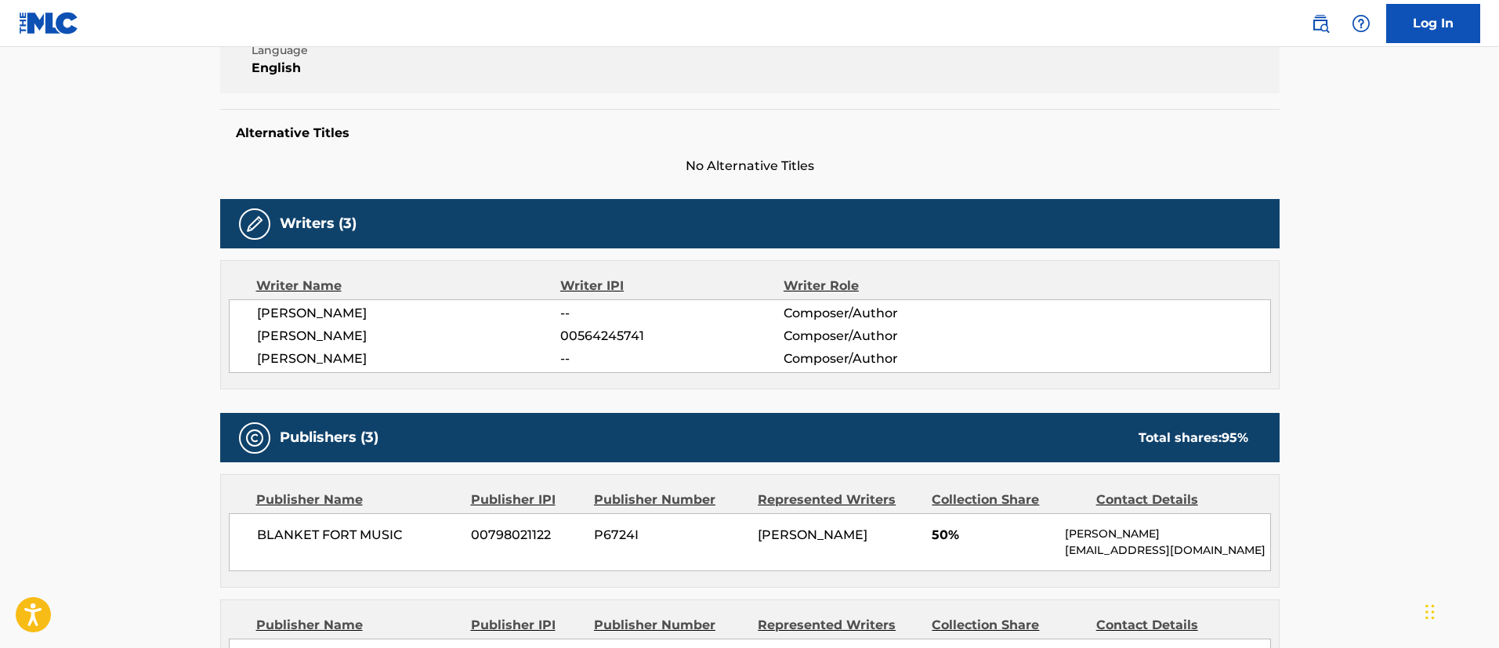
scroll to position [118, 0]
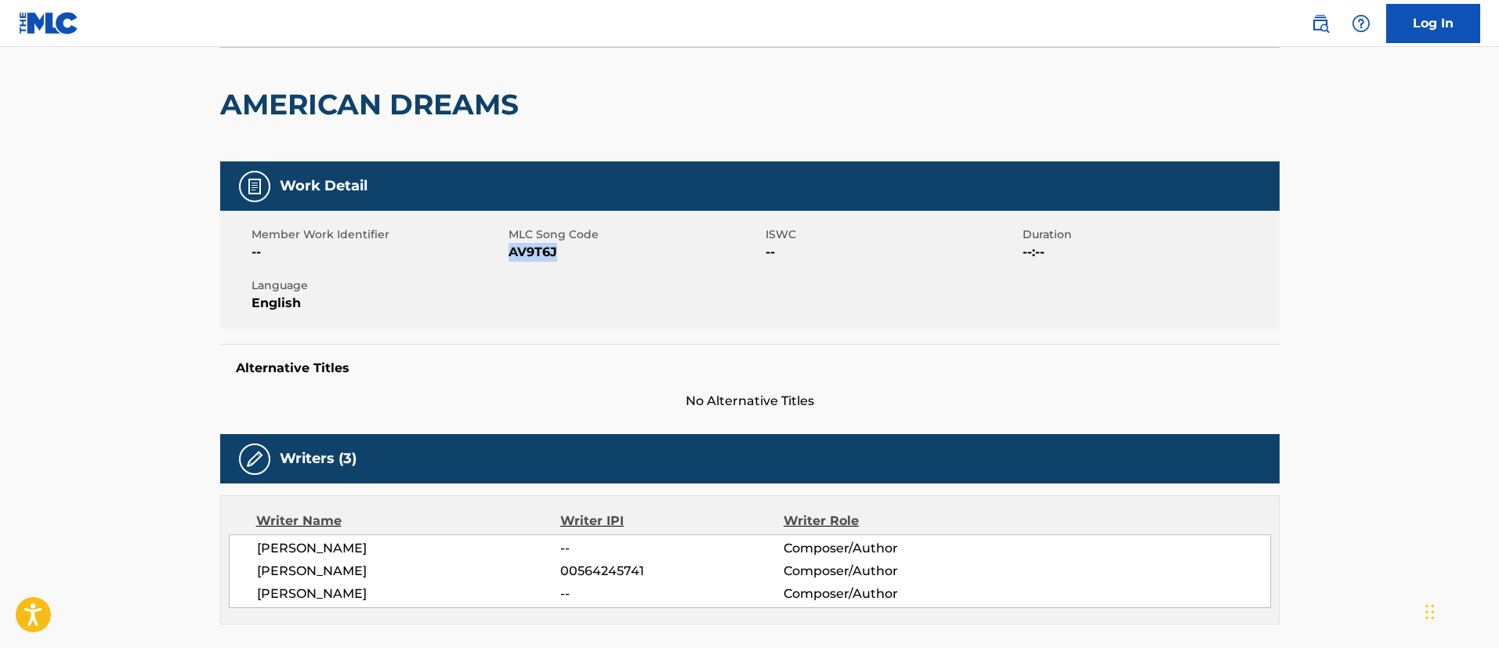
drag, startPoint x: 563, startPoint y: 255, endPoint x: 509, endPoint y: 255, distance: 54.1
click at [509, 255] on span "AV9T6J" at bounding box center [635, 252] width 253 height 19
copy span "AV9T6J"
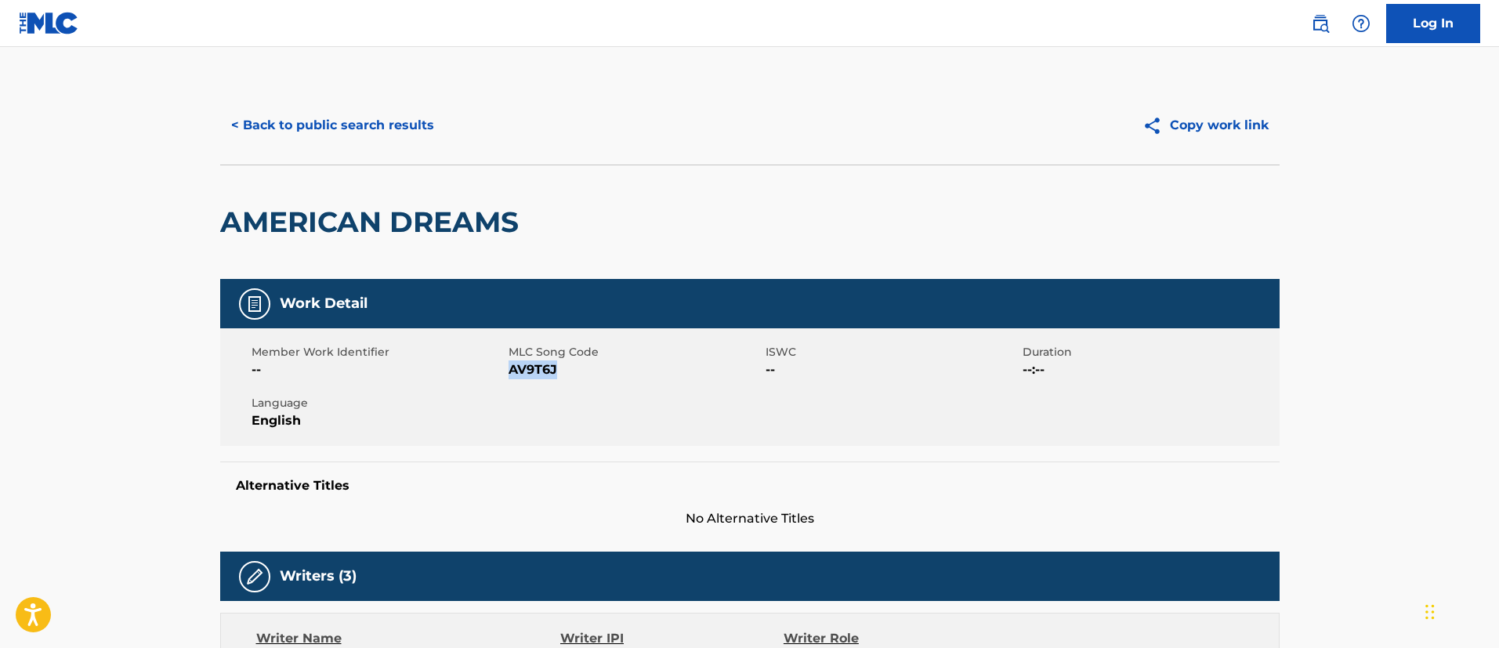
click at [340, 115] on button "< Back to public search results" at bounding box center [332, 125] width 225 height 39
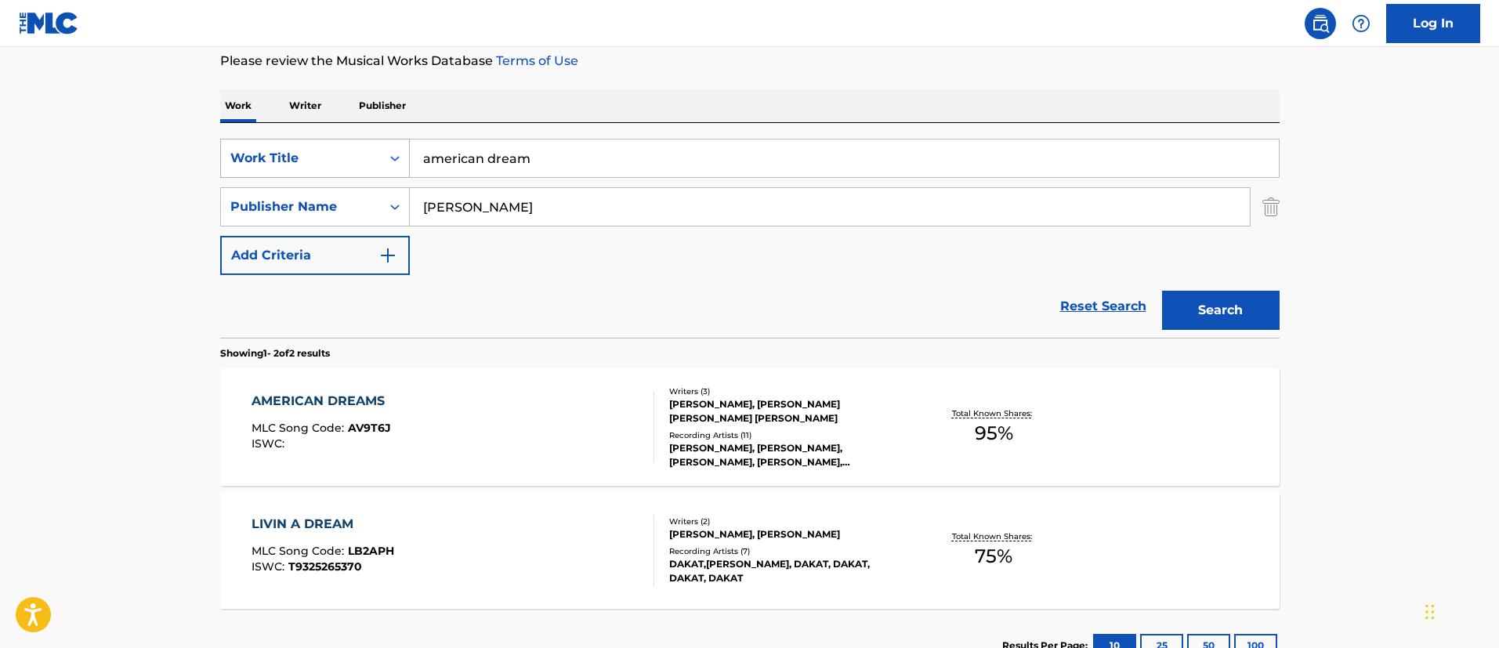
drag, startPoint x: 543, startPoint y: 154, endPoint x: 378, endPoint y: 141, distance: 165.9
click at [378, 141] on div "SearchWithCriteria42b4dc78-831f-4f14-a1e7-7396c06476a8 Work Title american dream" at bounding box center [749, 158] width 1059 height 39
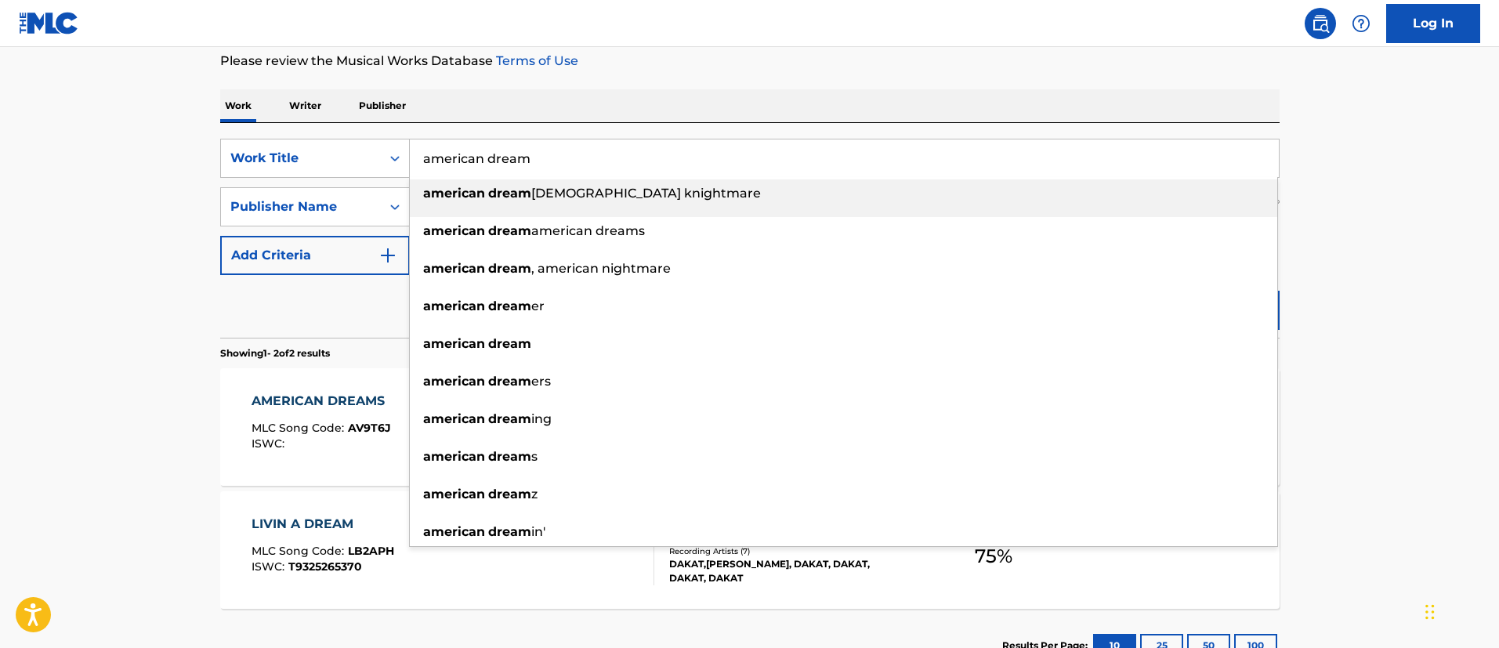
paste input "ANGEL WINGS"
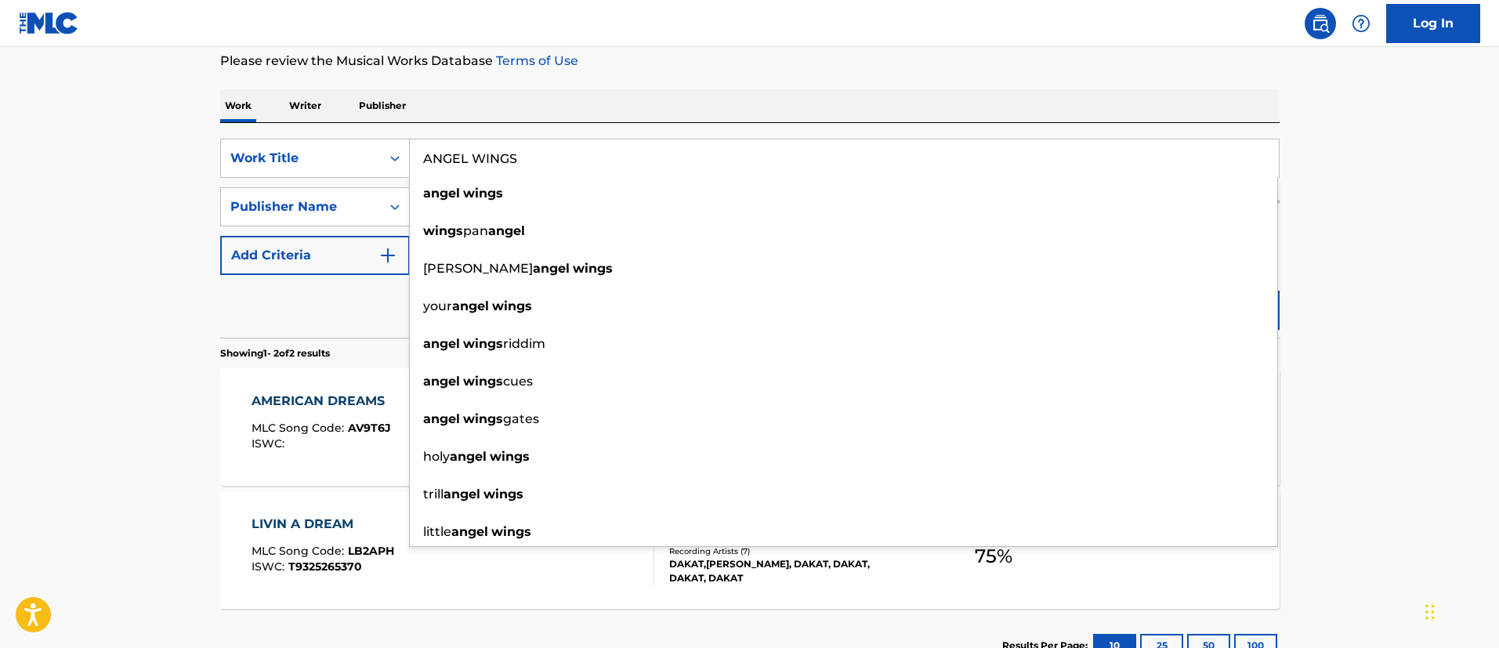
type input "ANGEL WINGS"
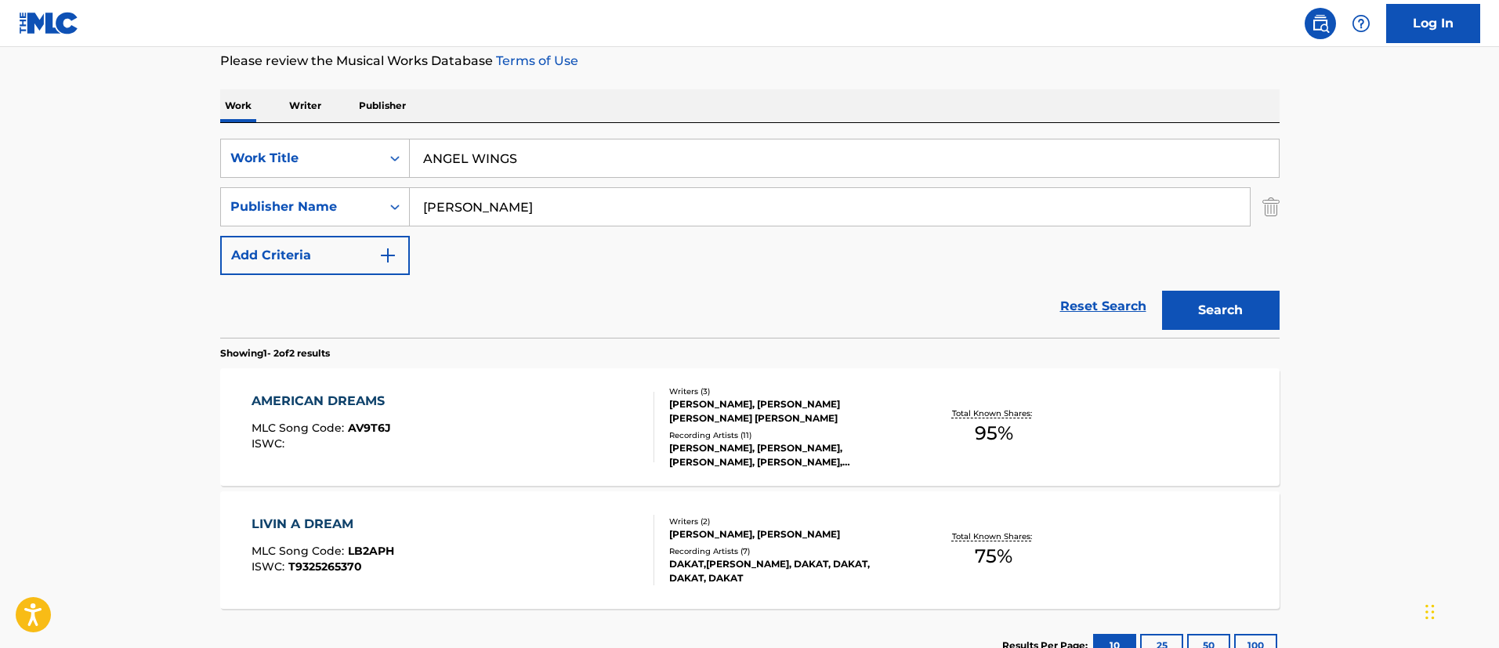
click at [1365, 277] on main "The MLC Public Work Search The accuracy and completeness of The MLC's data is d…" at bounding box center [749, 263] width 1499 height 853
click at [1255, 306] on button "Search" at bounding box center [1221, 310] width 118 height 39
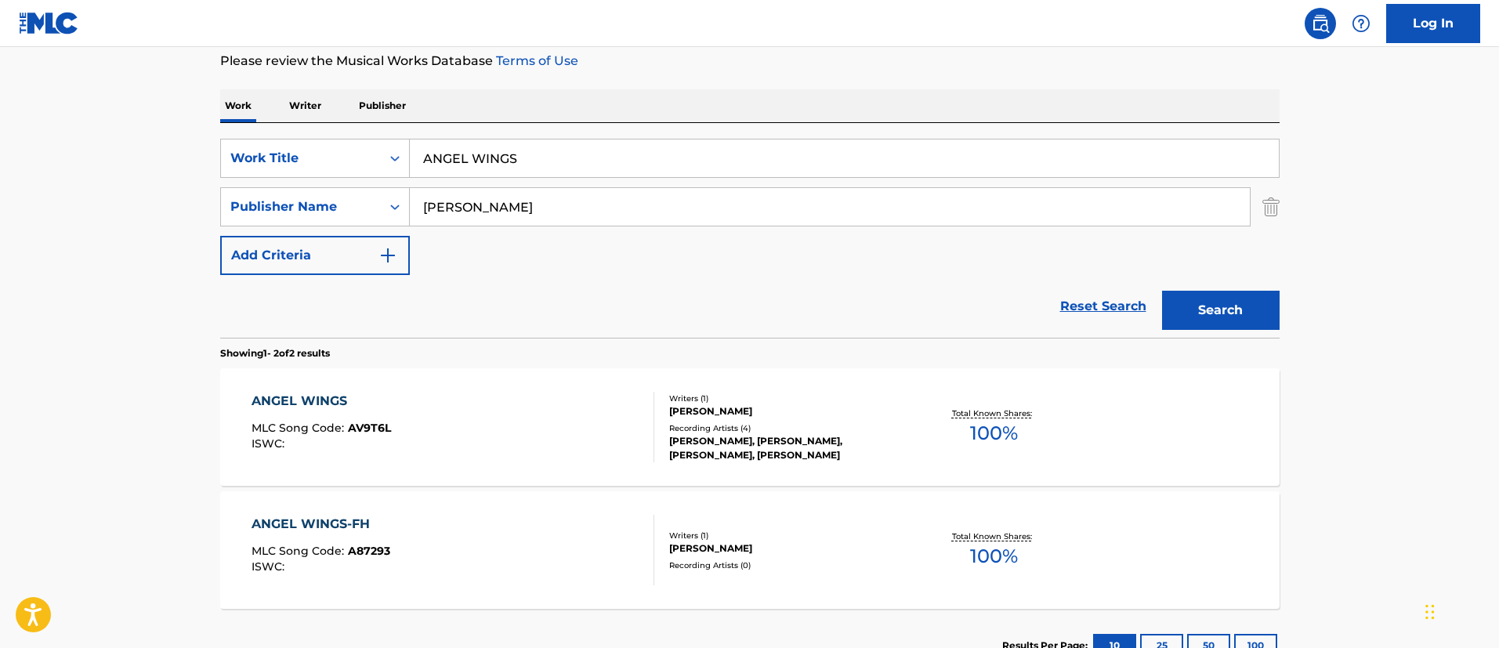
click at [320, 402] on div "ANGEL WINGS" at bounding box center [321, 401] width 139 height 19
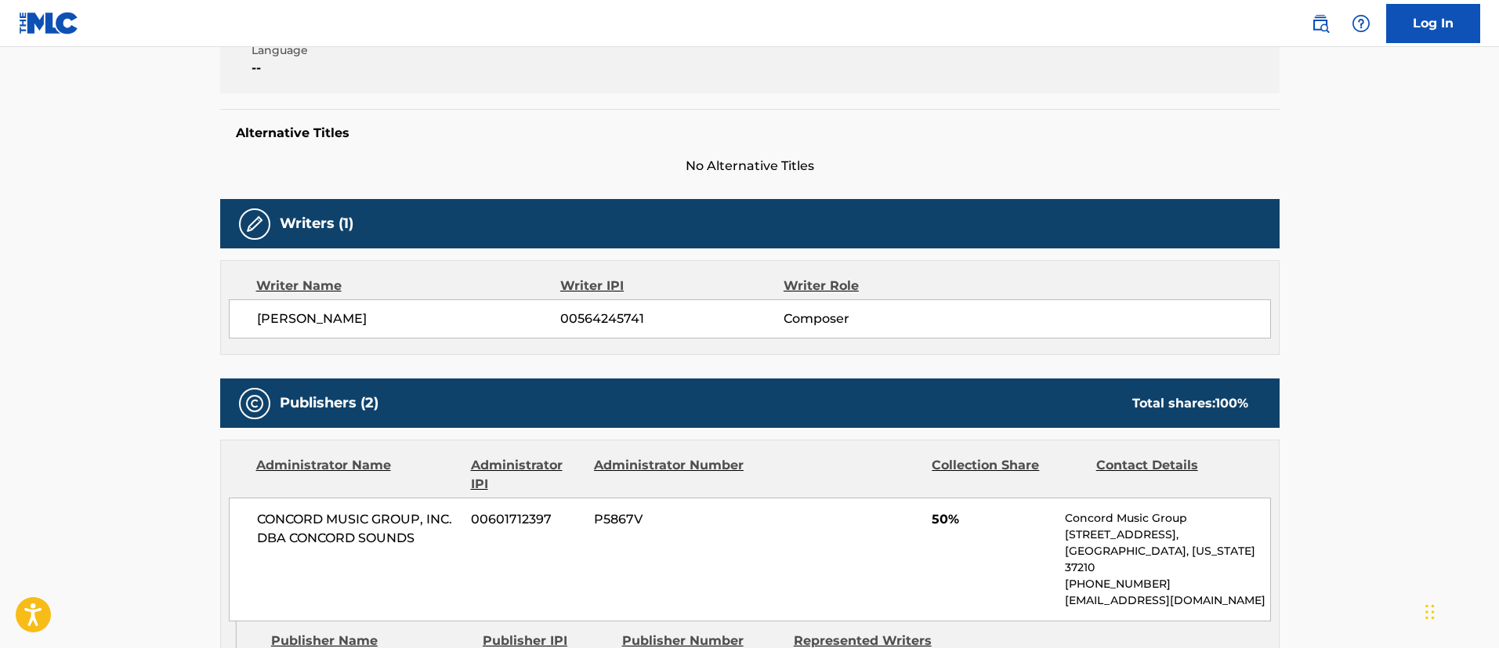
scroll to position [118, 0]
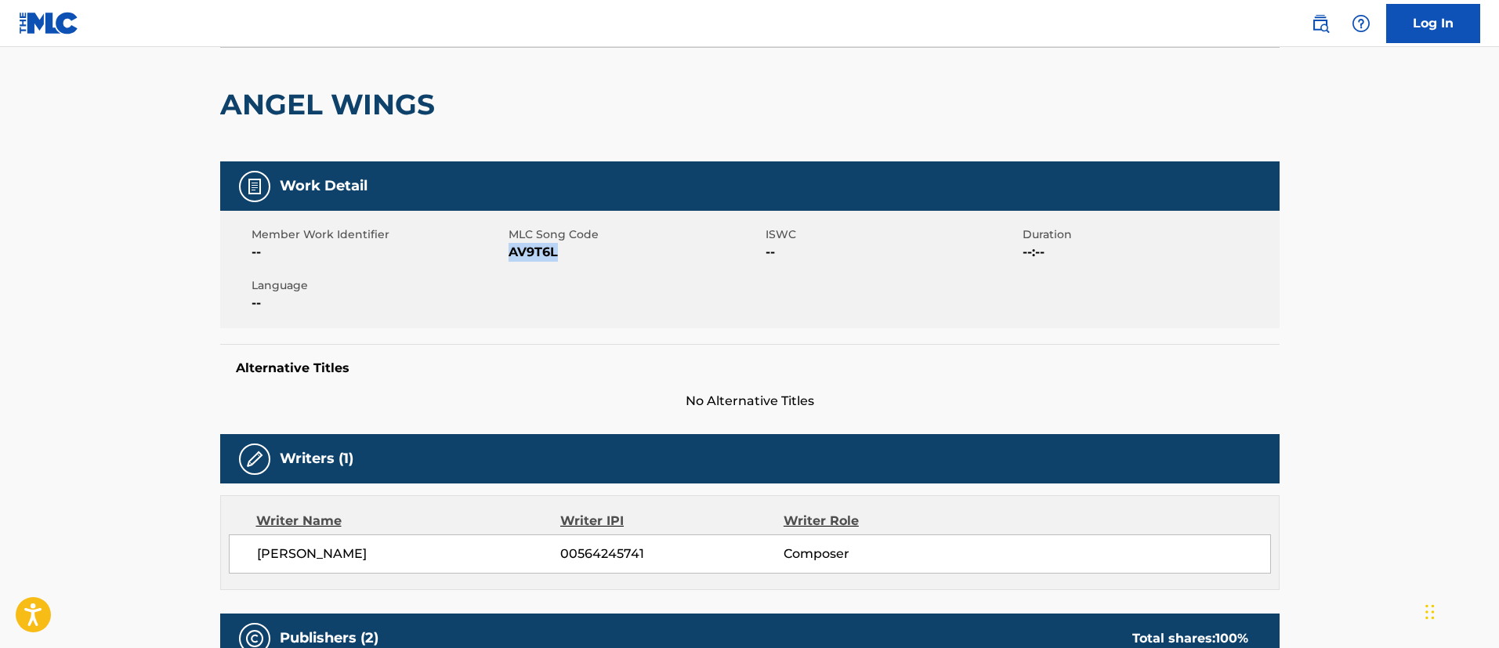
drag, startPoint x: 563, startPoint y: 248, endPoint x: 511, endPoint y: 259, distance: 52.9
click at [511, 259] on span "AV9T6L" at bounding box center [635, 252] width 253 height 19
copy span "AV9T6L"
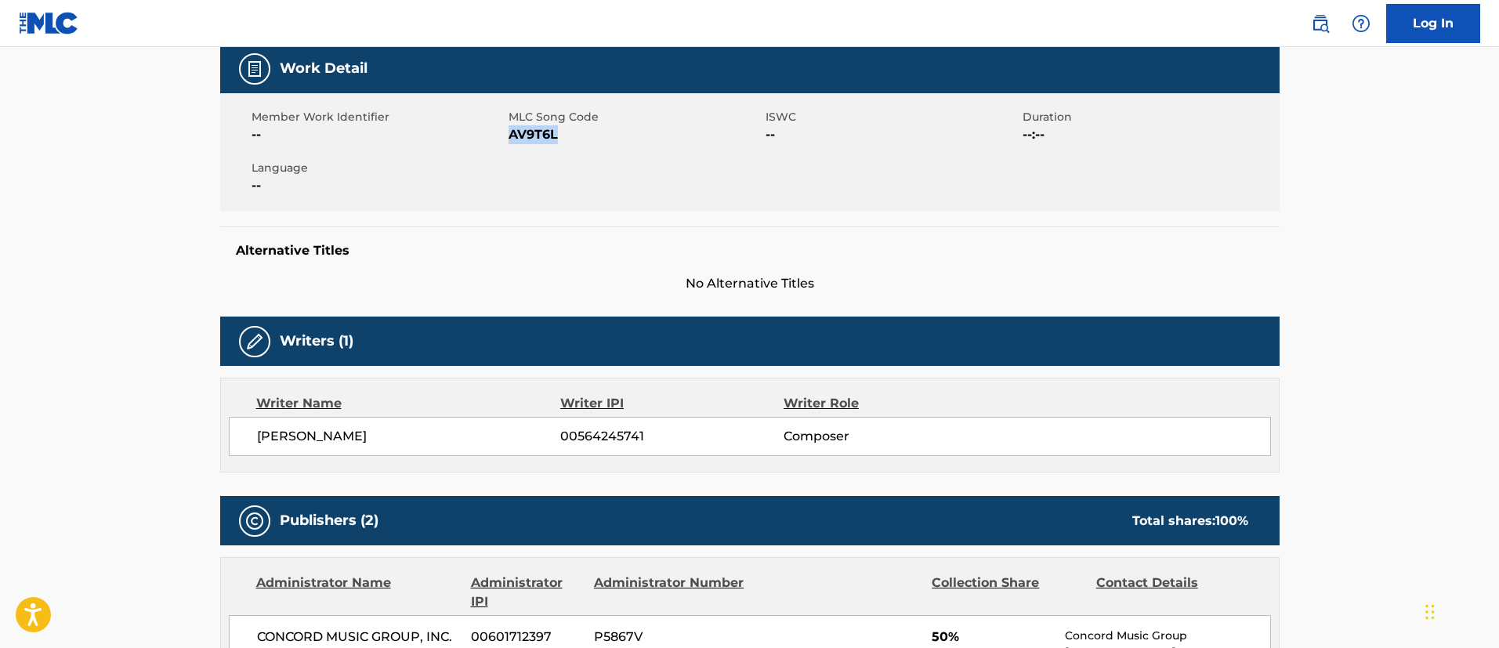
scroll to position [0, 0]
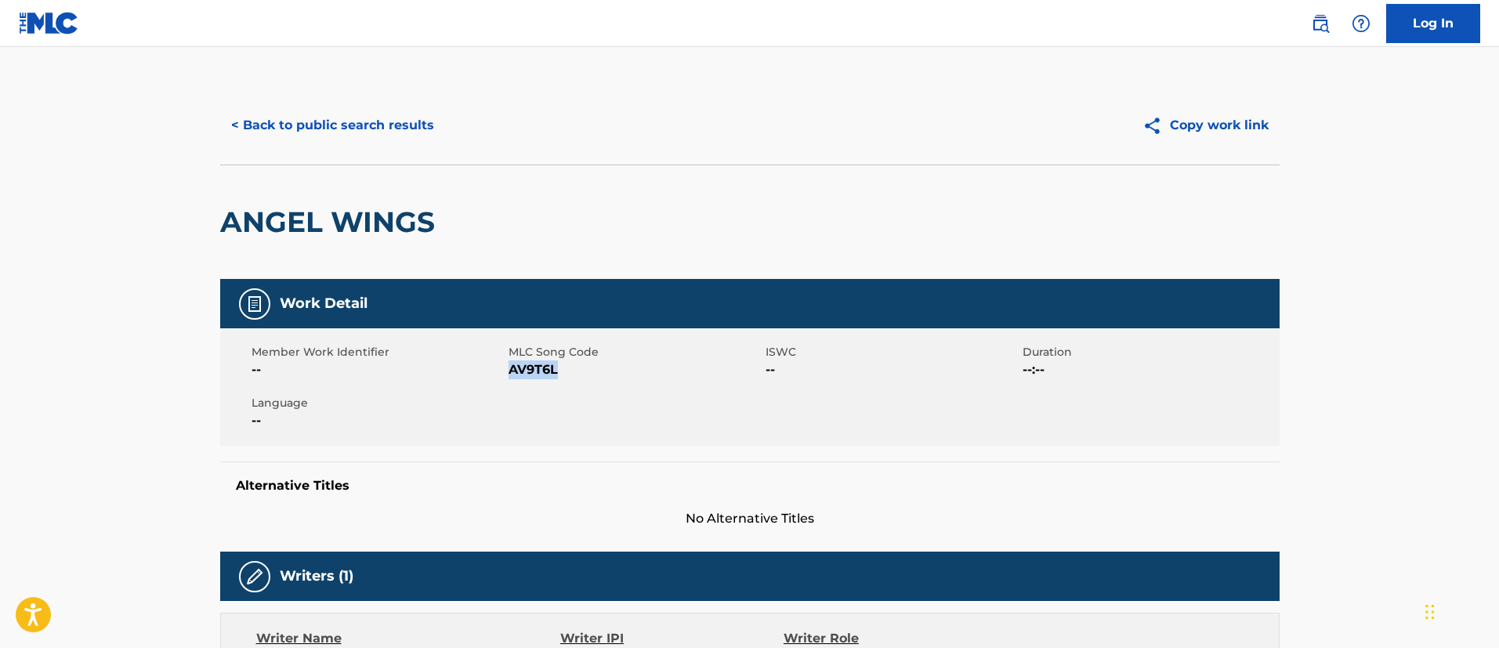
click at [273, 118] on button "< Back to public search results" at bounding box center [332, 125] width 225 height 39
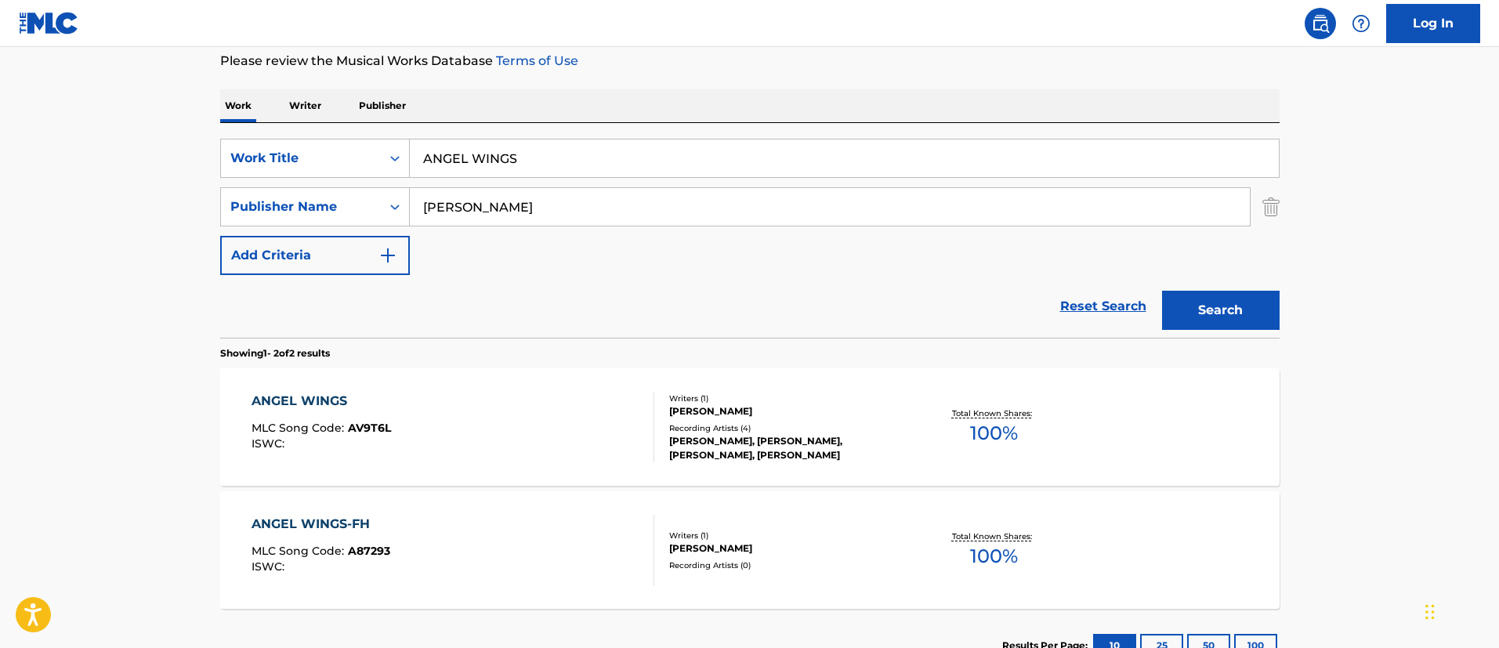
scroll to position [328, 0]
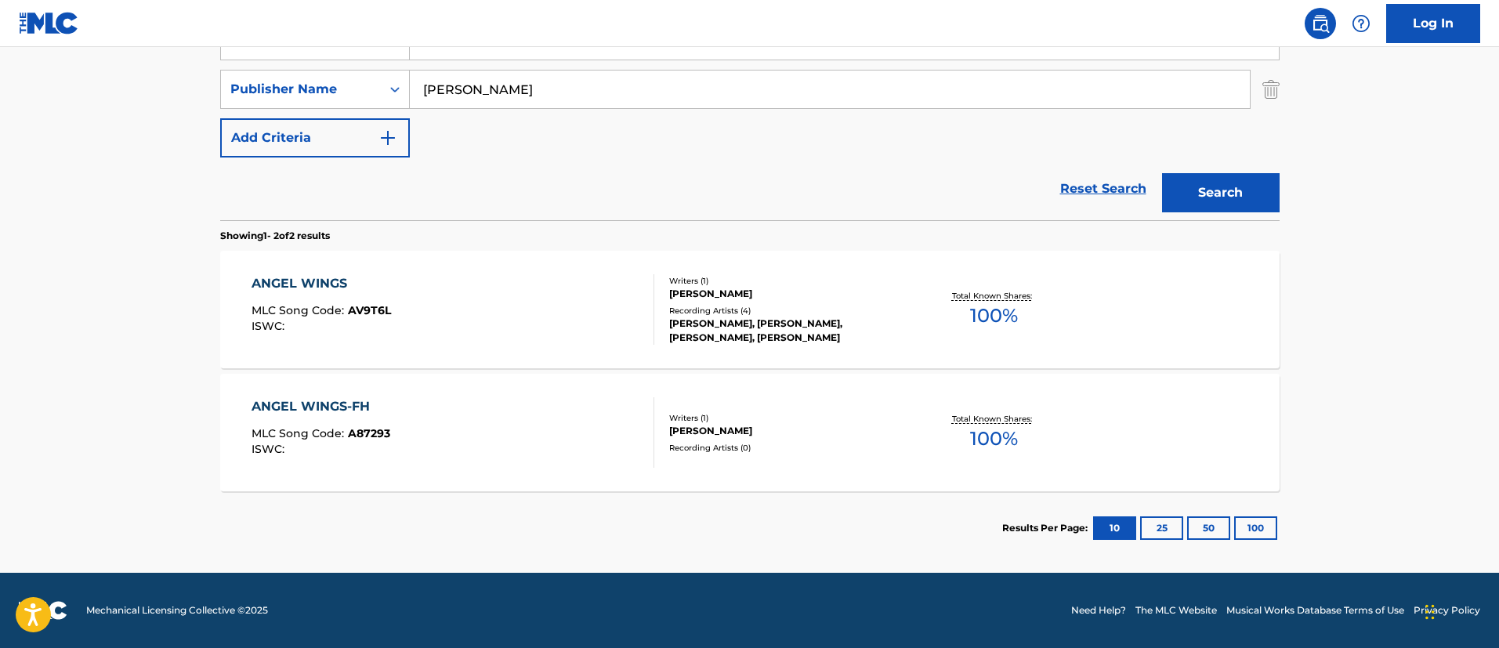
click at [335, 400] on div "ANGEL WINGS-FH" at bounding box center [321, 406] width 139 height 19
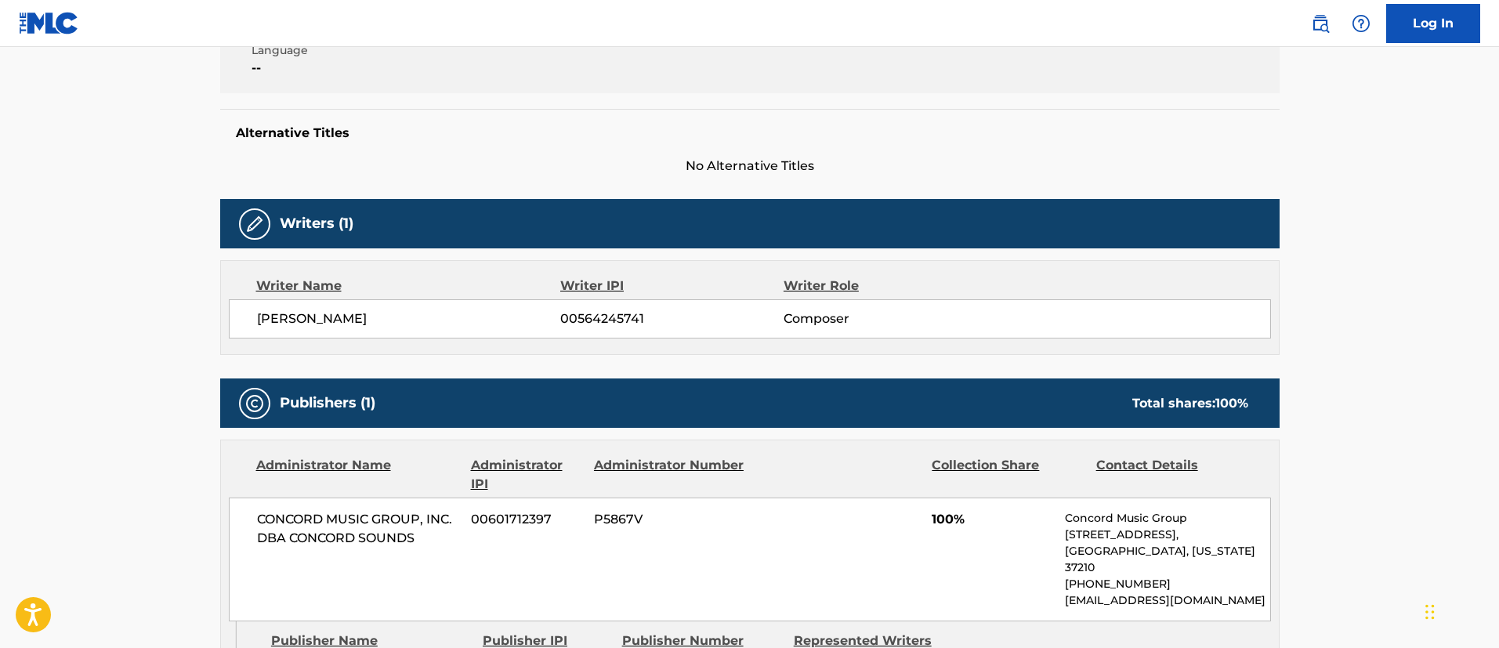
scroll to position [470, 0]
